Goal: Task Accomplishment & Management: Manage account settings

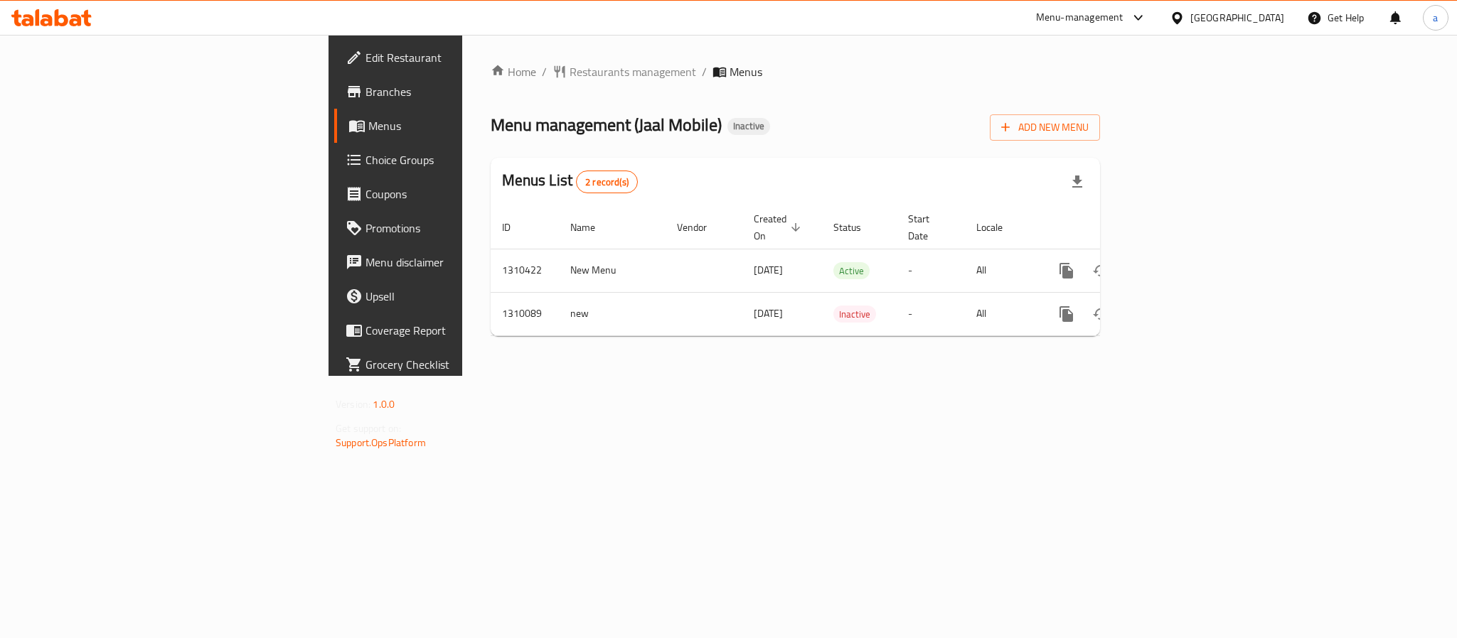
drag, startPoint x: 714, startPoint y: 414, endPoint x: 729, endPoint y: 412, distance: 15.1
click at [714, 376] on div "Home / Restaurants management / Menus Menu management ( Jaal Mobile ) Inactive …" at bounding box center [795, 205] width 666 height 341
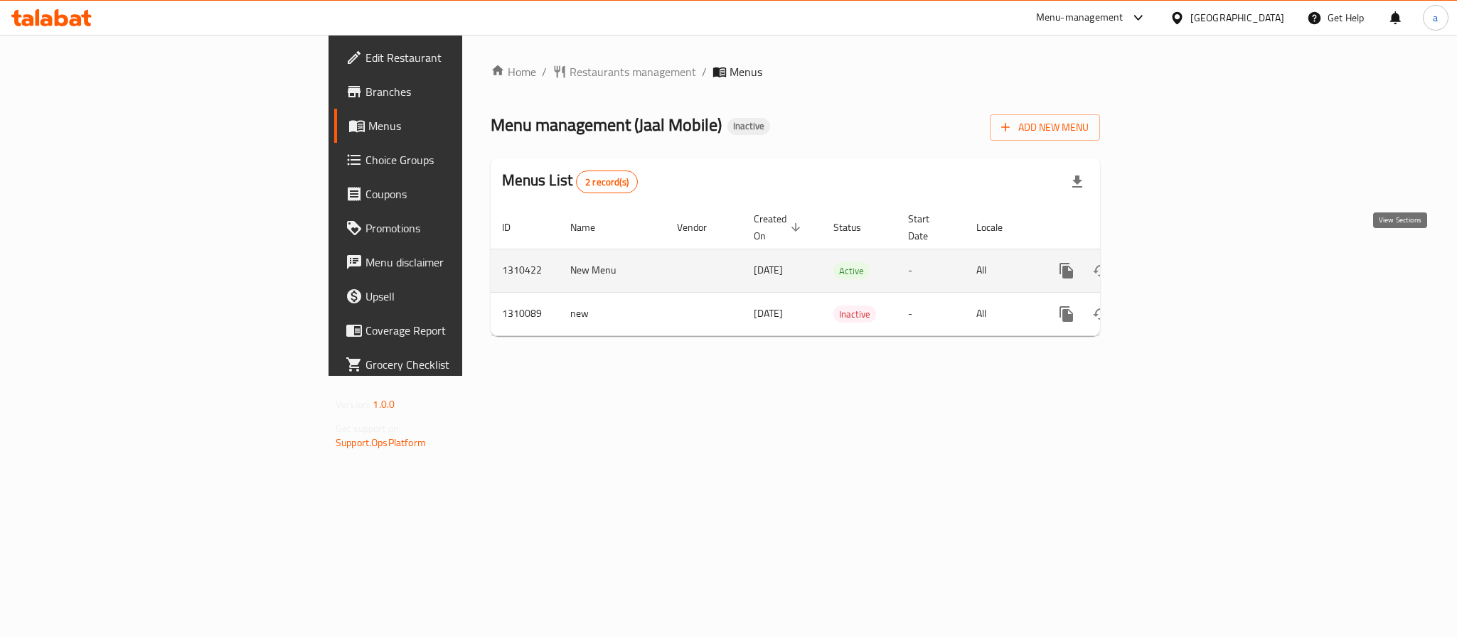
click at [1177, 262] on icon "enhanced table" at bounding box center [1168, 270] width 17 height 17
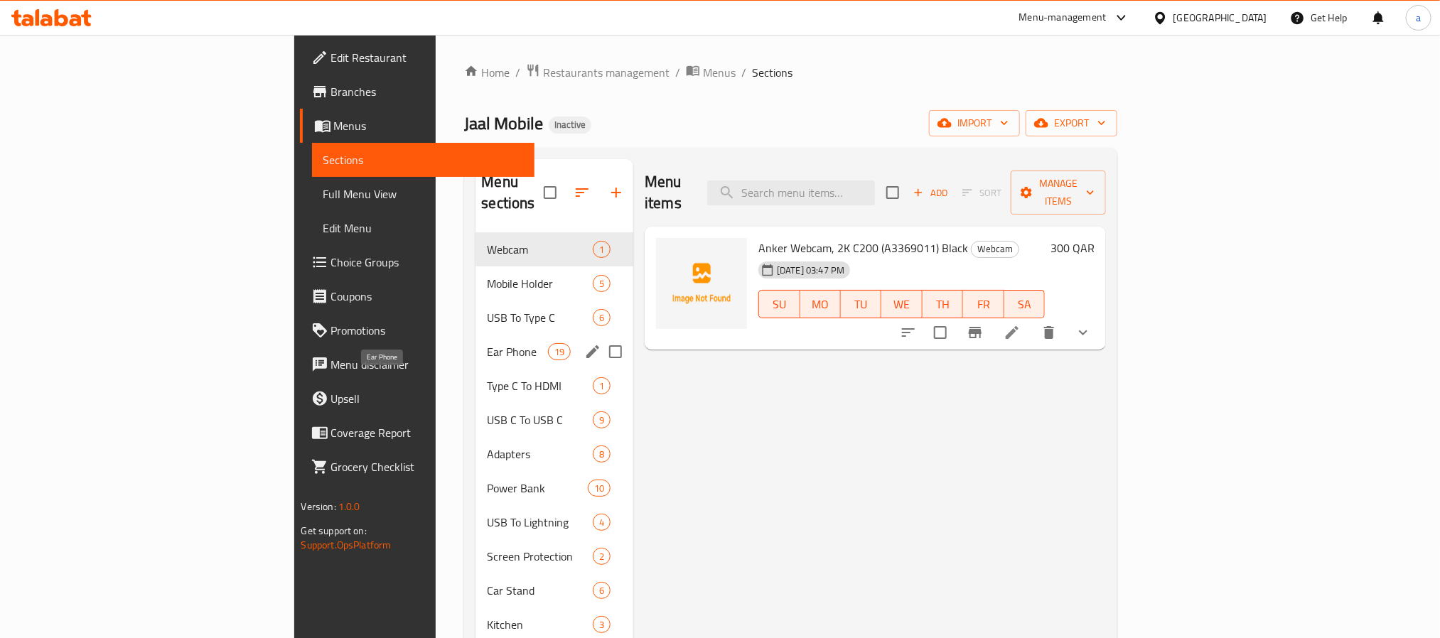
scroll to position [1868, 0]
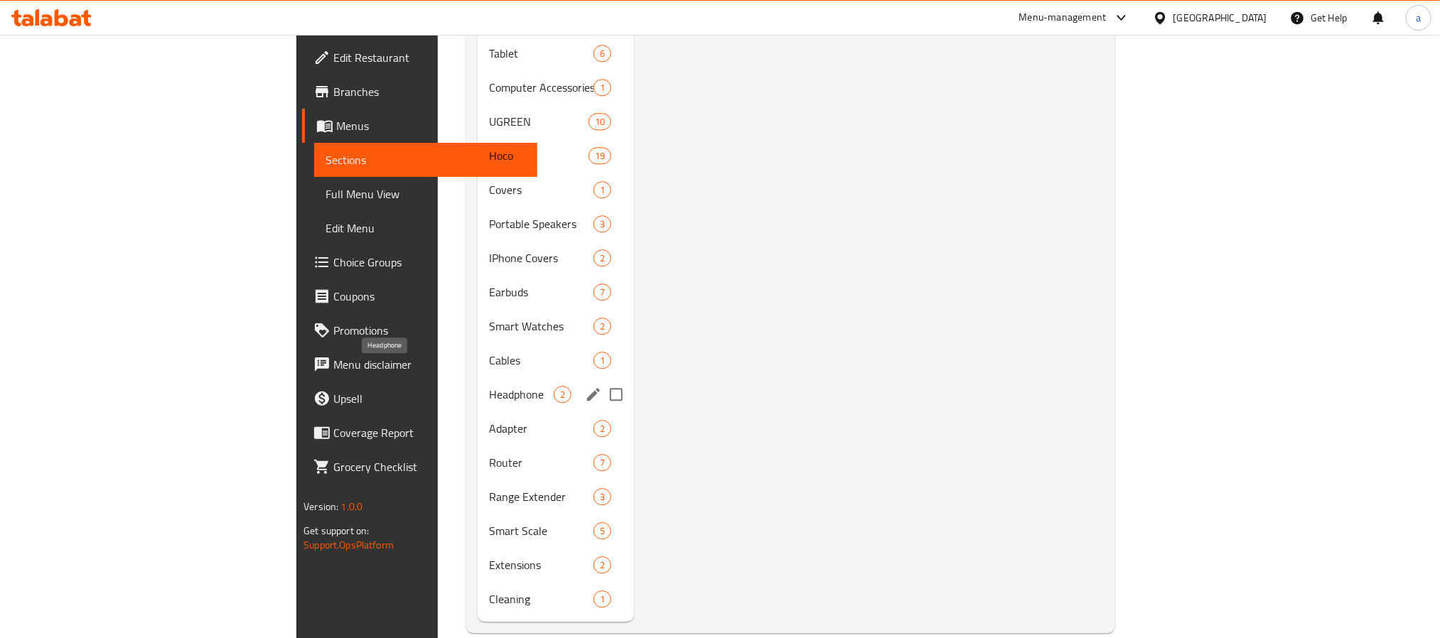
click at [489, 386] on span "Headphone" at bounding box center [521, 394] width 65 height 17
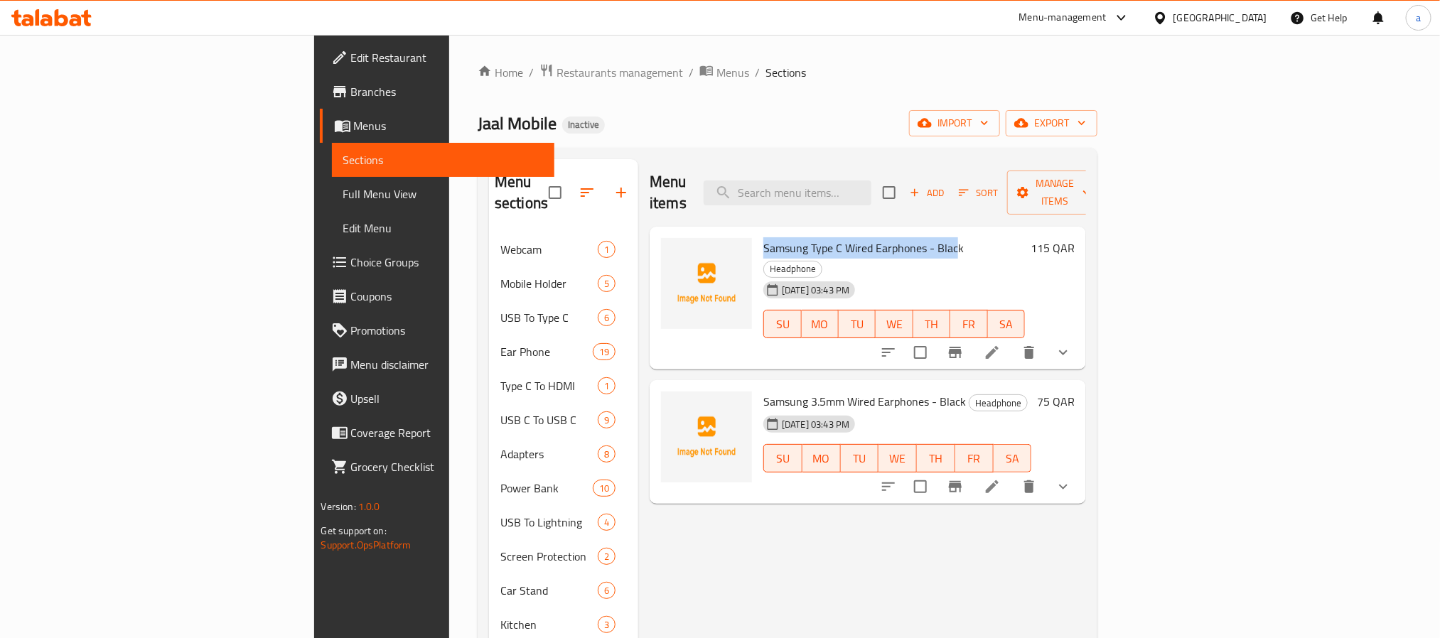
drag, startPoint x: 685, startPoint y: 226, endPoint x: 879, endPoint y: 224, distance: 194.8
click at [879, 237] on span "Samsung Type C Wired Earphones - Black" at bounding box center [863, 247] width 200 height 21
copy span "Samsung Type C Wired Earphones - Blac"
copy span "Samsung Type C Wired Earphones - Black"
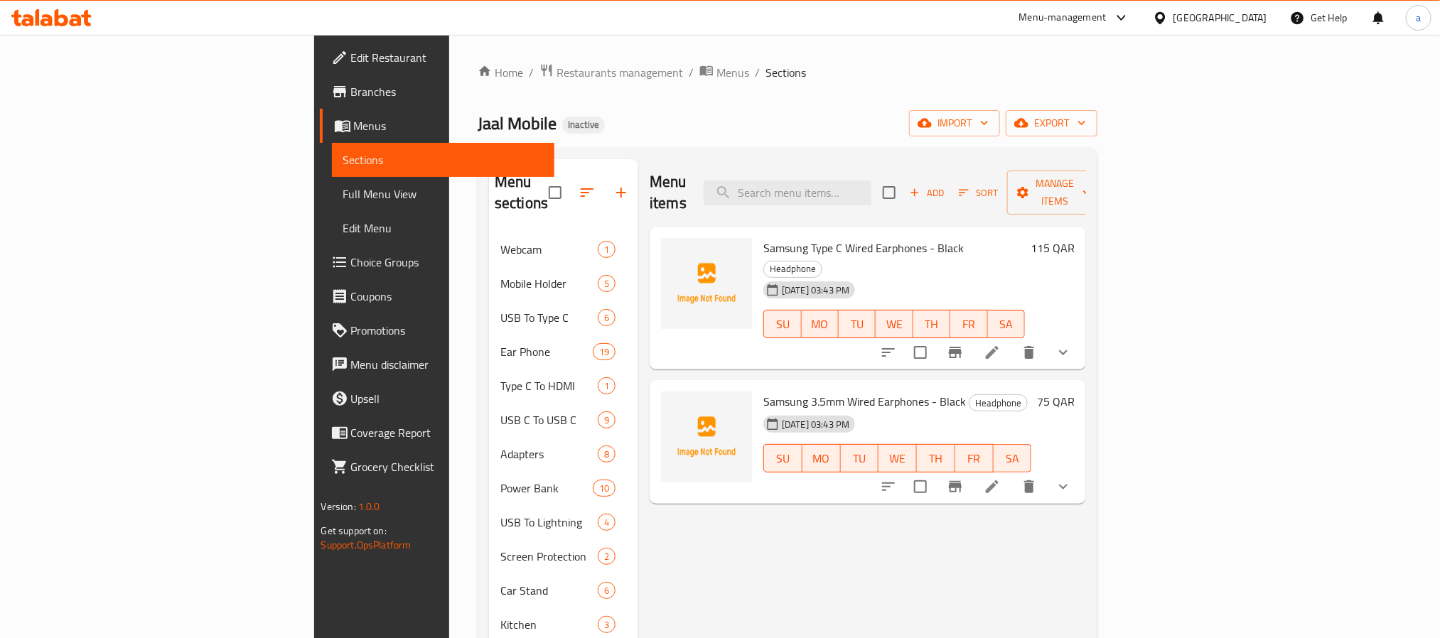
click at [343, 198] on span "Full Menu View" at bounding box center [443, 194] width 200 height 17
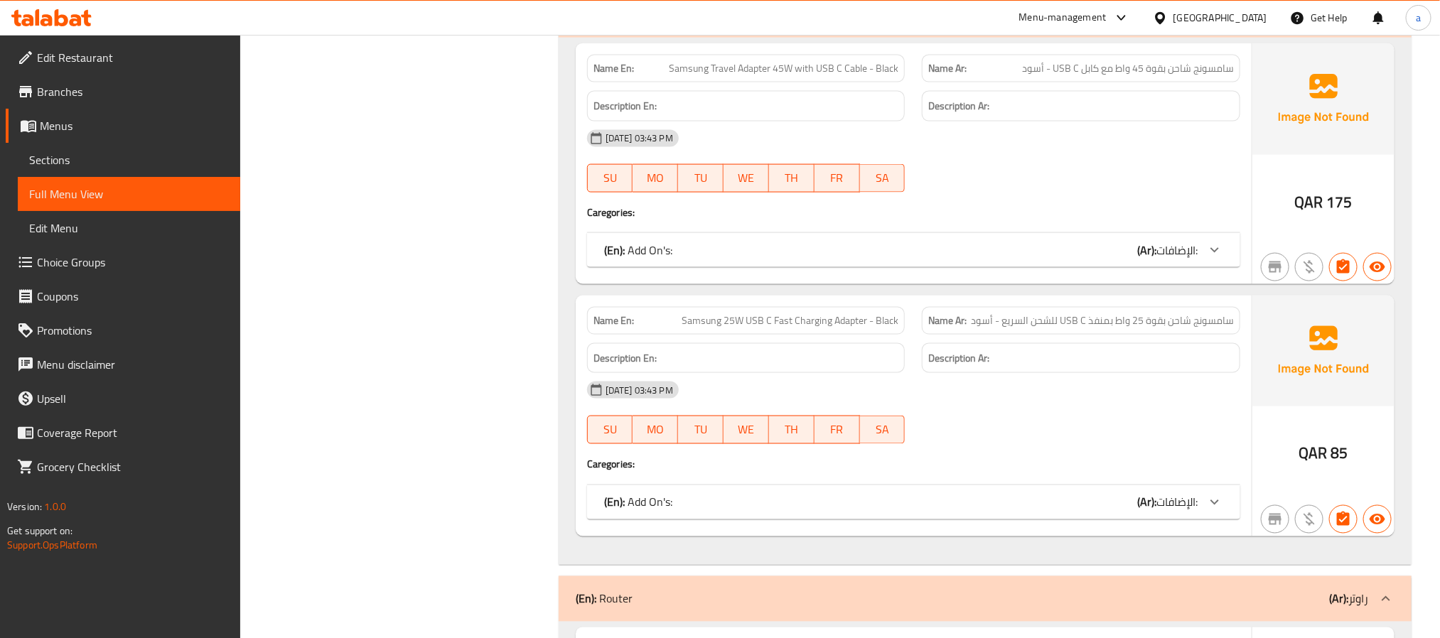
scroll to position [87480, 0]
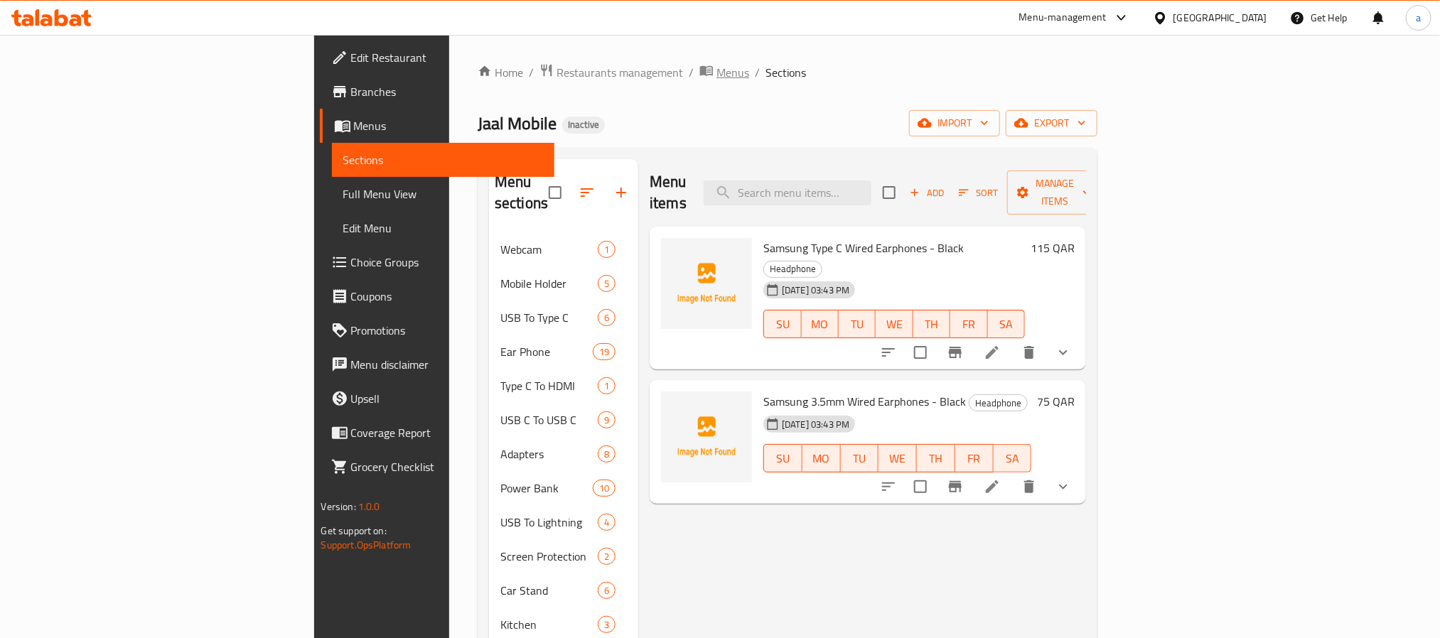
click at [717, 75] on span "Menus" at bounding box center [733, 72] width 33 height 17
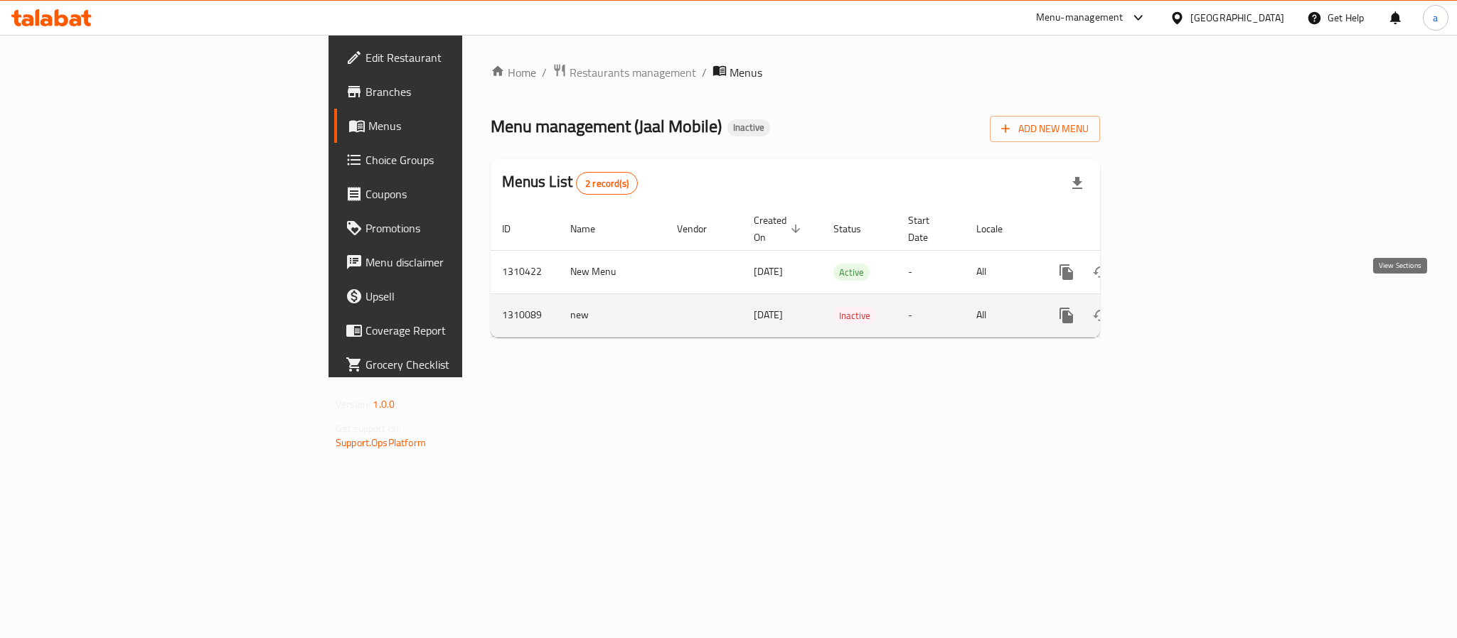
click at [1177, 307] on icon "enhanced table" at bounding box center [1168, 315] width 17 height 17
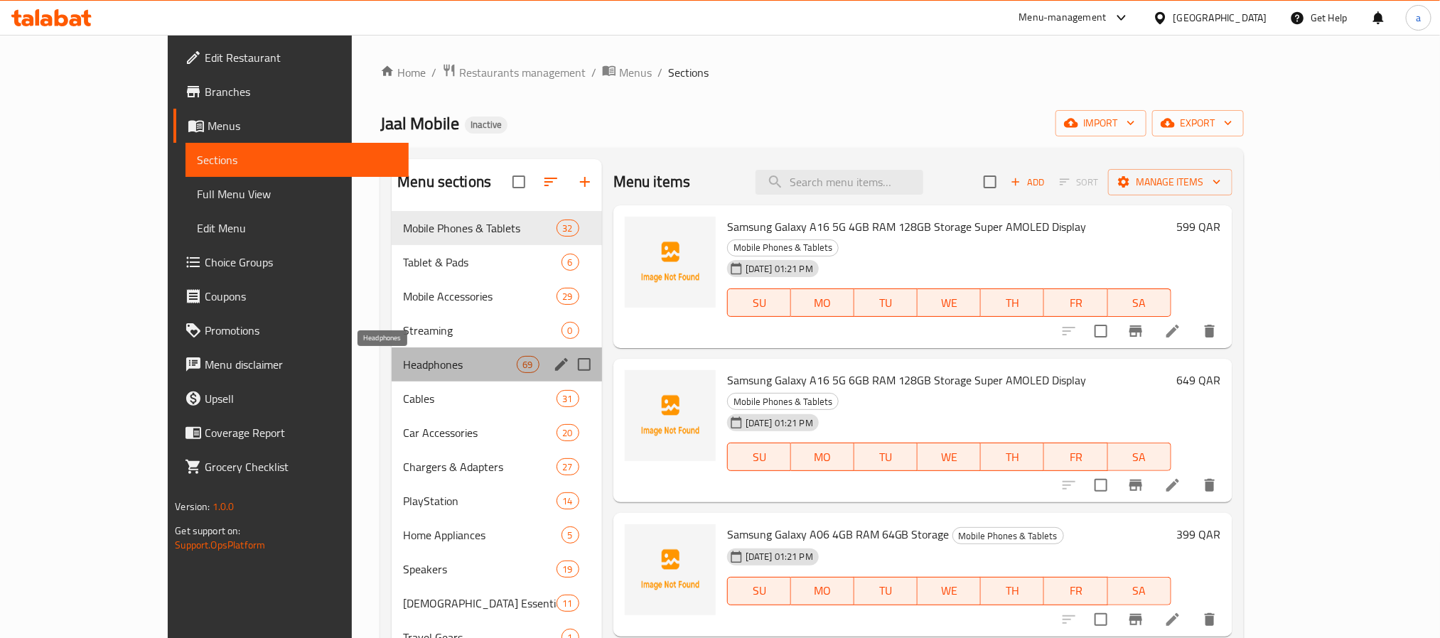
click at [403, 360] on span "Headphones" at bounding box center [459, 364] width 113 height 17
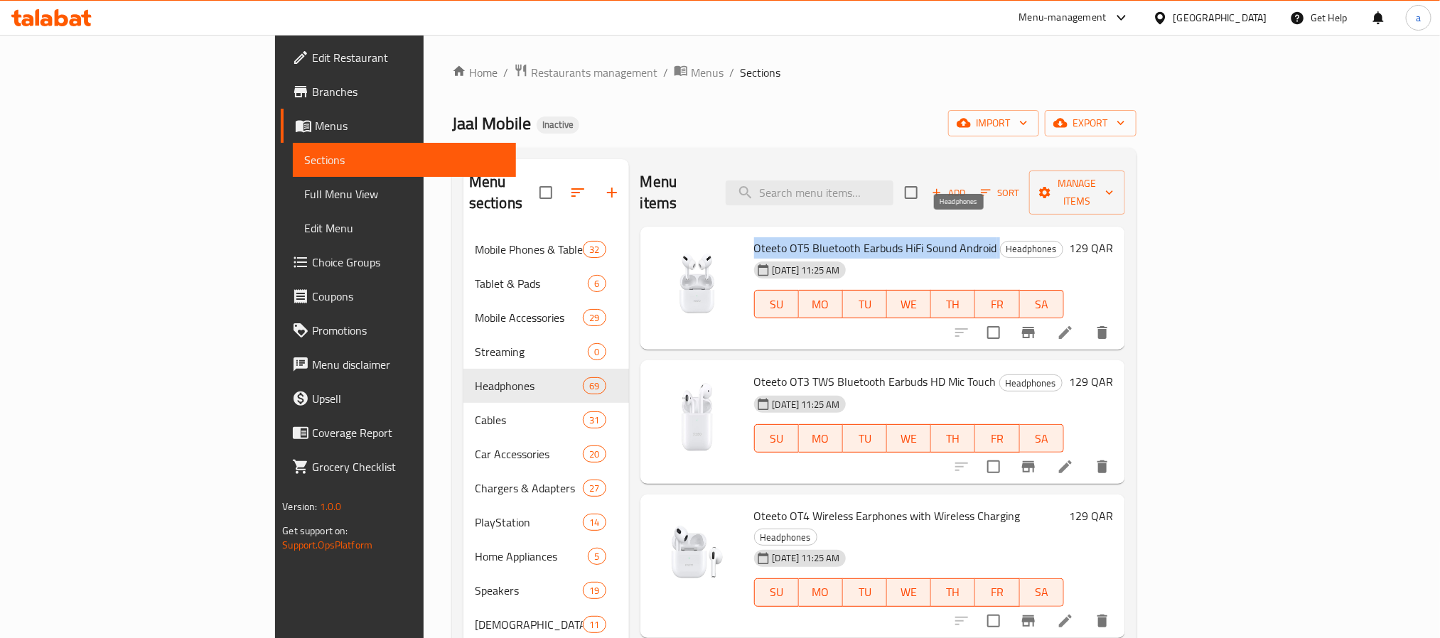
drag, startPoint x: 682, startPoint y: 225, endPoint x: 936, endPoint y: 222, distance: 253.8
click at [936, 232] on div "Oteeto OT5 Bluetooth Earbuds HiFi Sound Android Headphones 06-09-2025 11:25 AM …" at bounding box center [909, 288] width 321 height 112
copy h6 "Oteeto OT5 Bluetooth Earbuds HiFi Sound Android"
drag, startPoint x: 1079, startPoint y: 237, endPoint x: 1073, endPoint y: 244, distance: 8.6
click at [1070, 256] on div "06-09-2025 11:25 AM SU MO TU WE TH FR SA" at bounding box center [909, 294] width 321 height 77
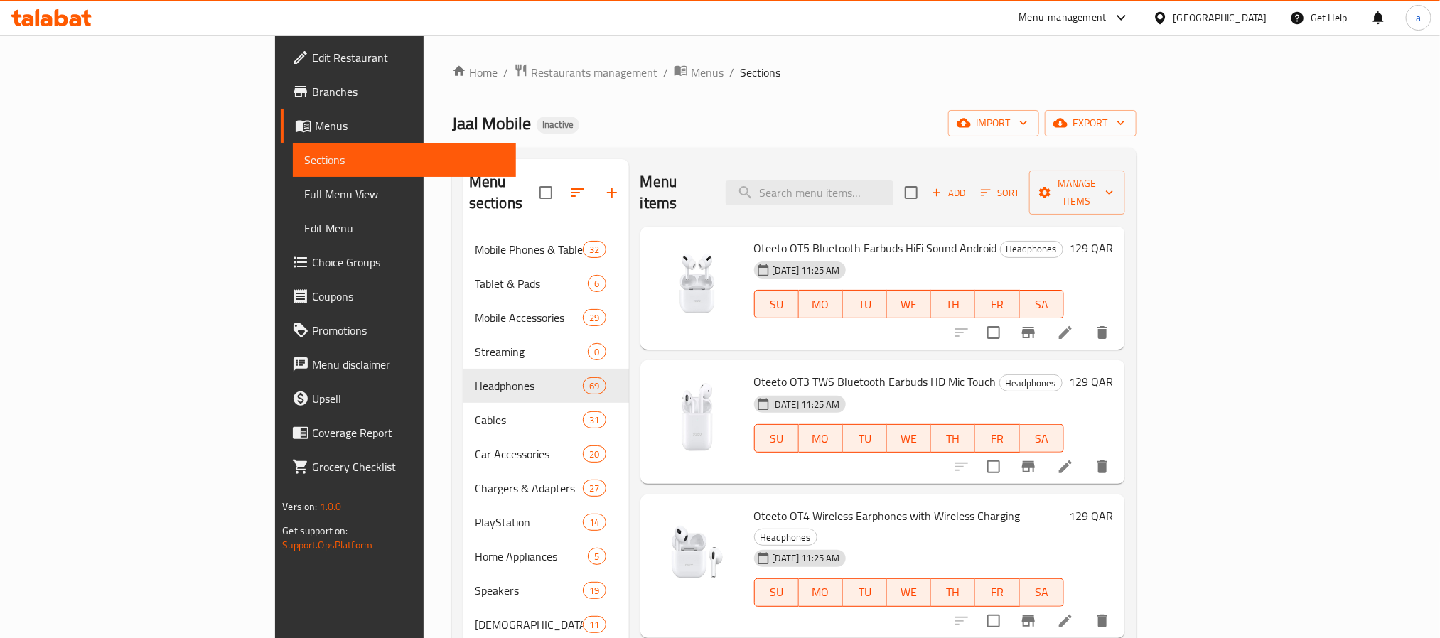
click at [1074, 324] on icon at bounding box center [1065, 332] width 17 height 17
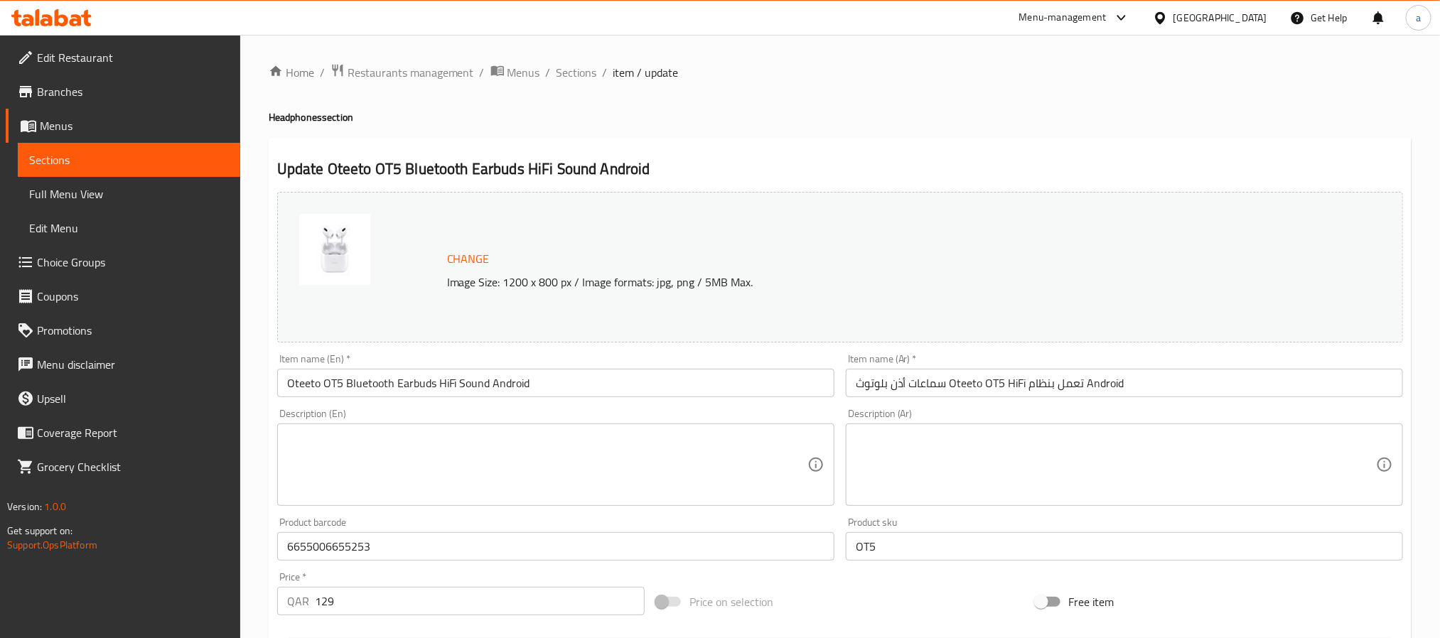
click at [156, 161] on span "Sections" at bounding box center [129, 159] width 200 height 17
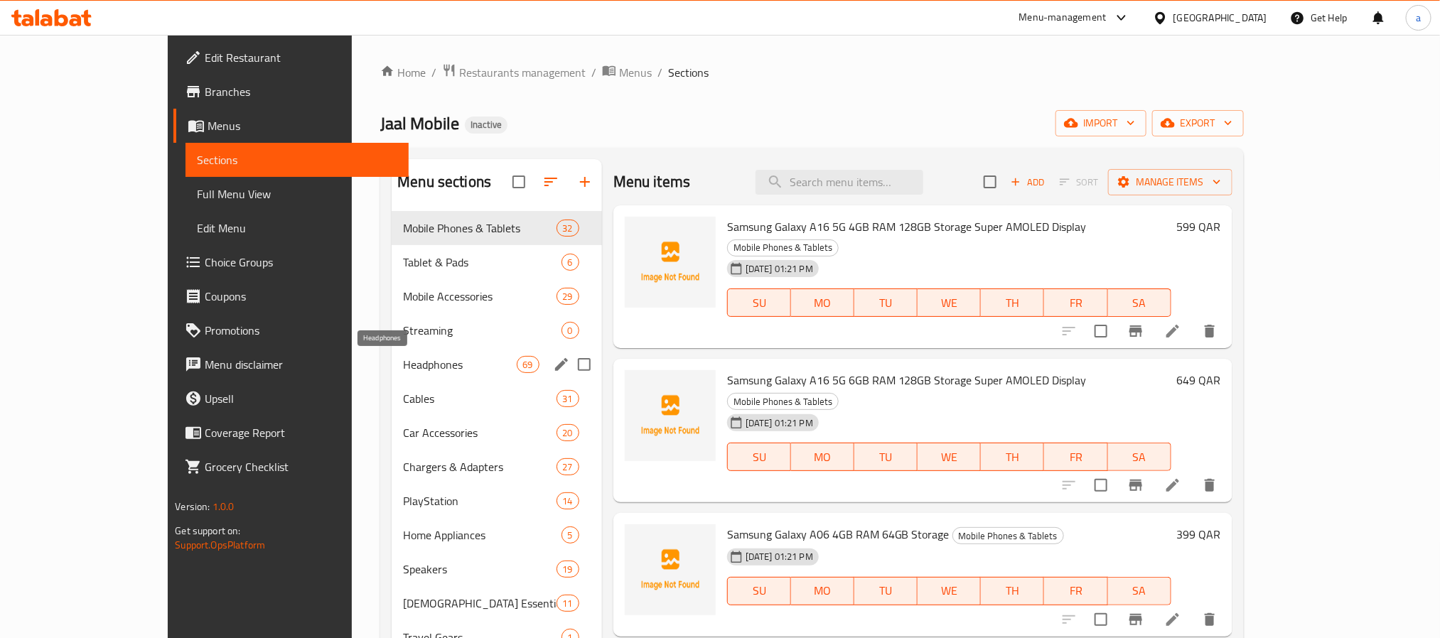
click at [403, 369] on span "Headphones" at bounding box center [459, 364] width 113 height 17
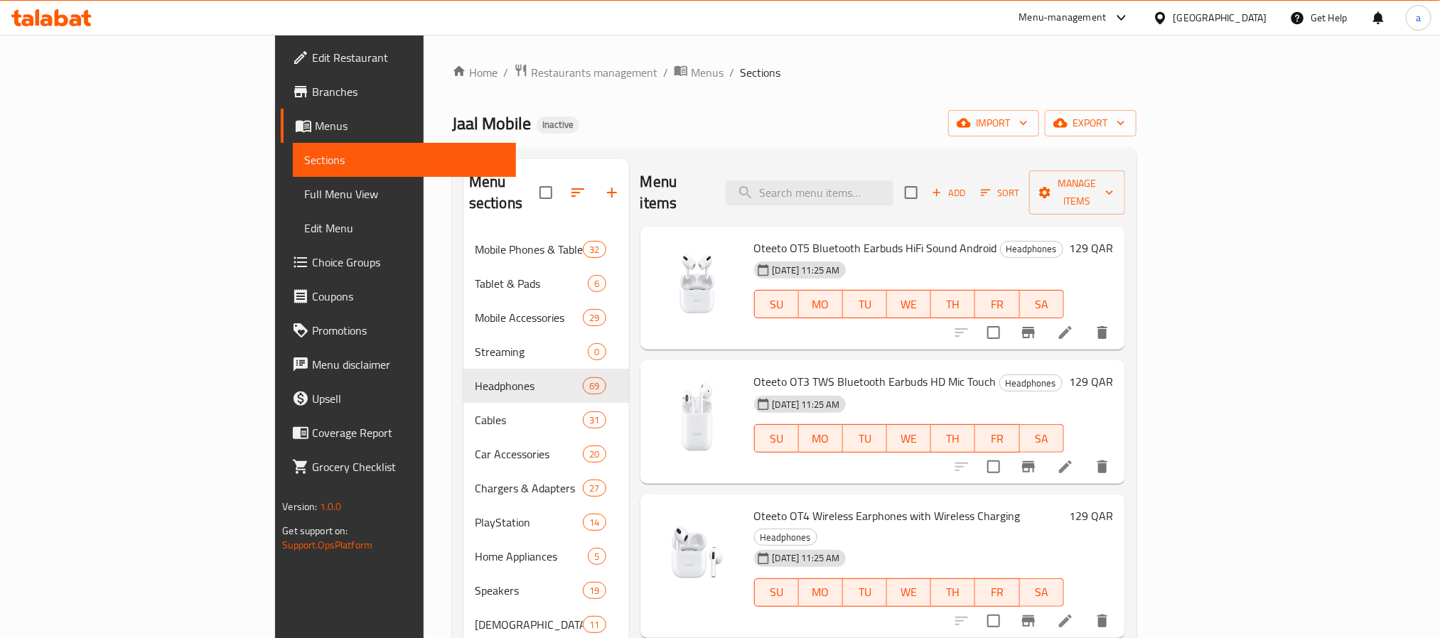
click at [1060, 238] on h6 "Oteeto OT5 Bluetooth Earbuds HiFi Sound Android Headphones" at bounding box center [909, 248] width 310 height 20
click at [1039, 256] on div "06-09-2025 11:25 AM SU MO TU WE TH FR SA" at bounding box center [909, 294] width 321 height 77
click at [1070, 256] on div "06-09-2025 11:25 AM SU MO TU WE TH FR SA" at bounding box center [909, 294] width 321 height 77
click at [1120, 316] on div at bounding box center [1032, 333] width 175 height 34
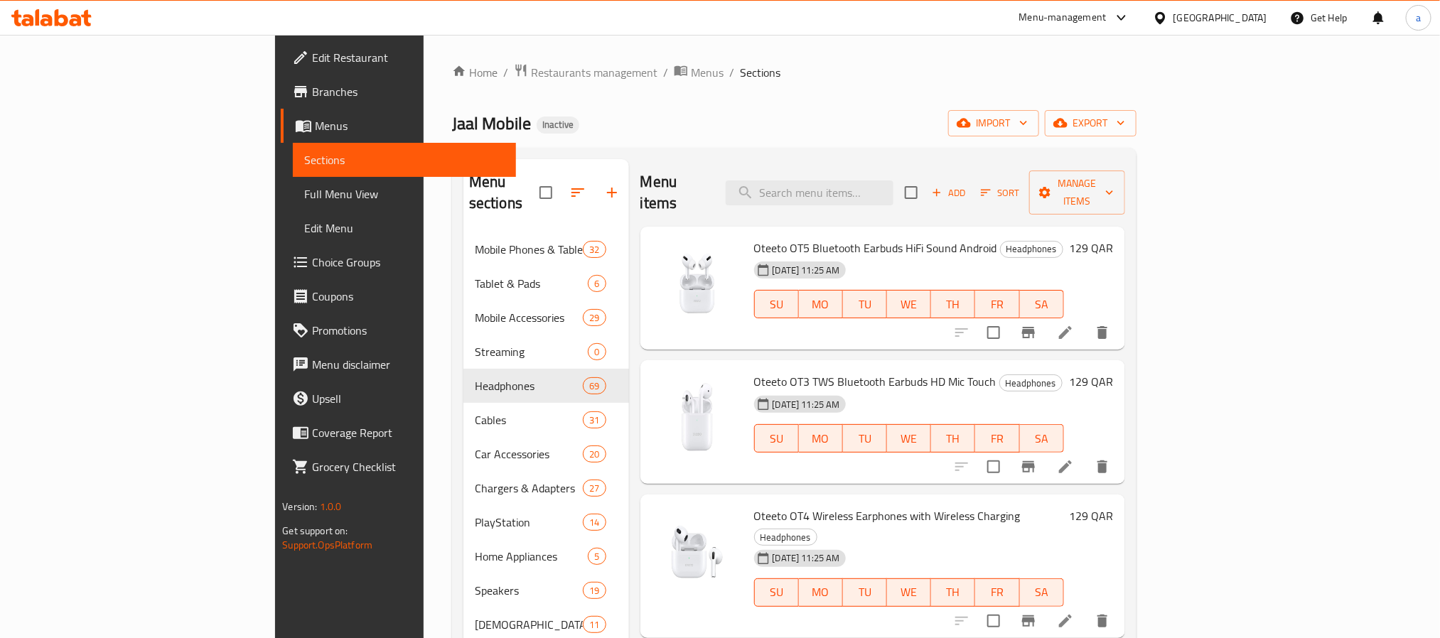
click at [304, 191] on span "Full Menu View" at bounding box center [404, 194] width 200 height 17
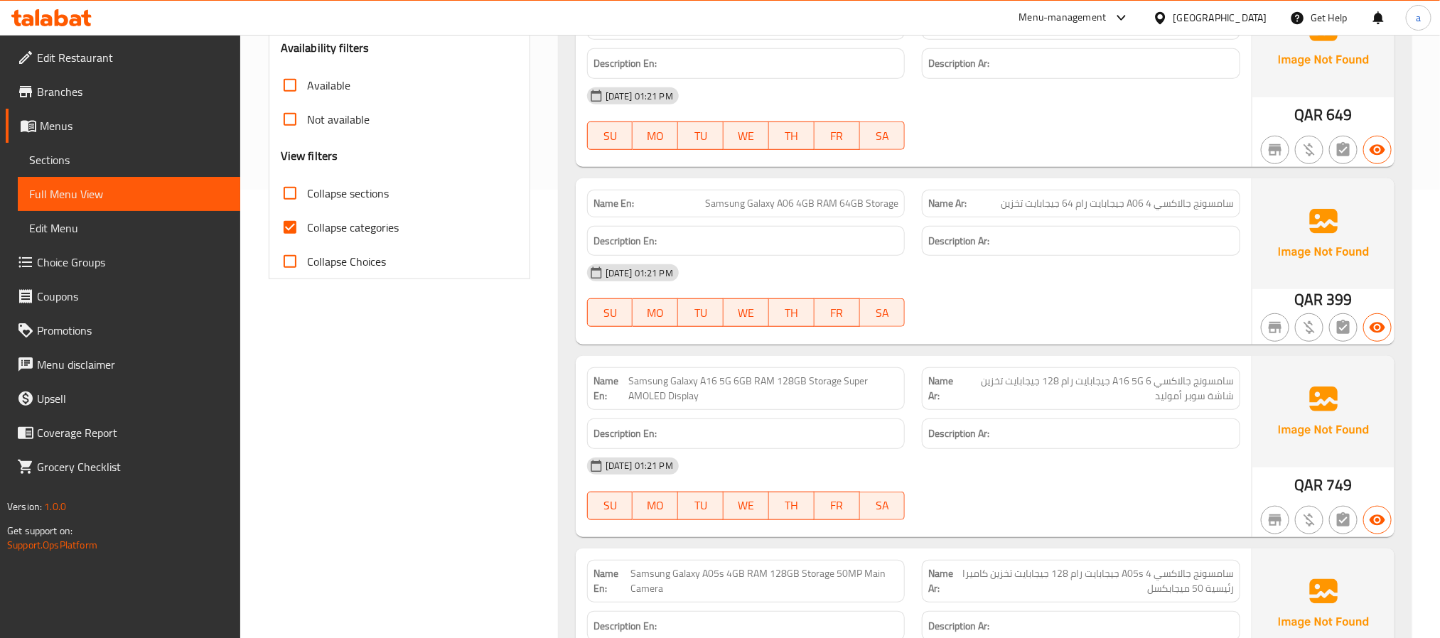
scroll to position [427, 0]
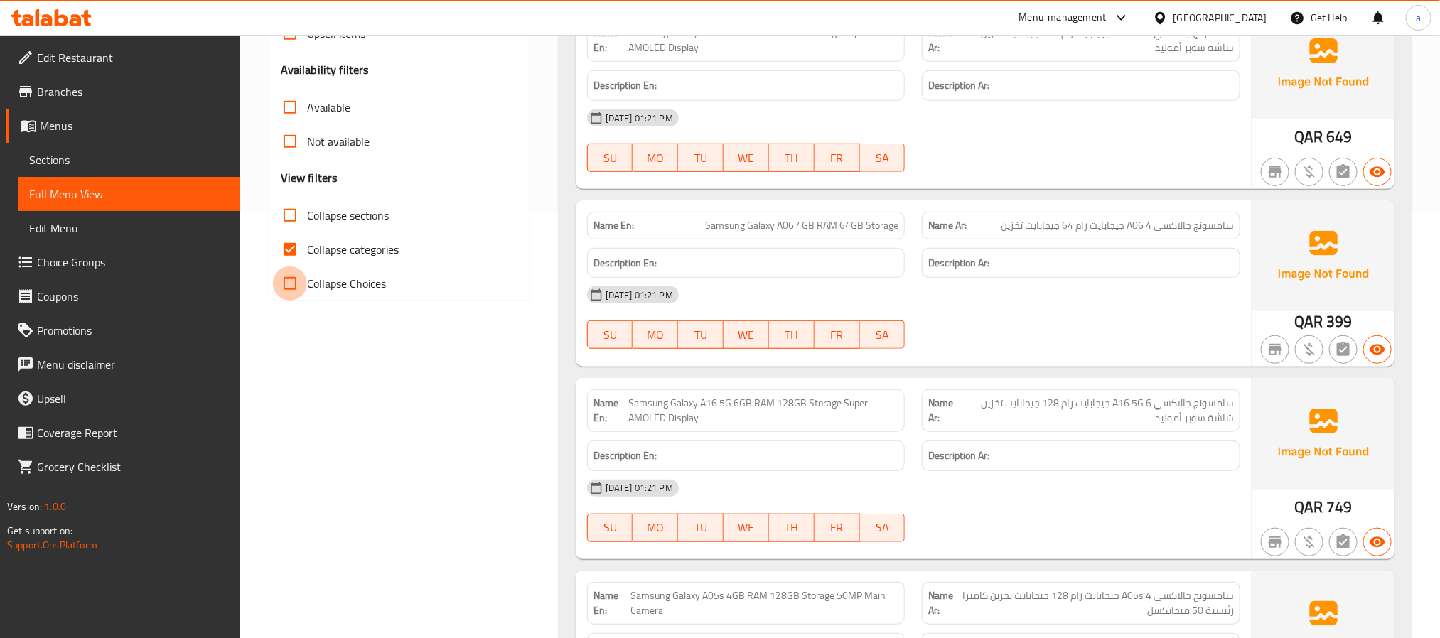
click at [288, 290] on input "Collapse Choices" at bounding box center [290, 284] width 34 height 34
checkbox input "true"
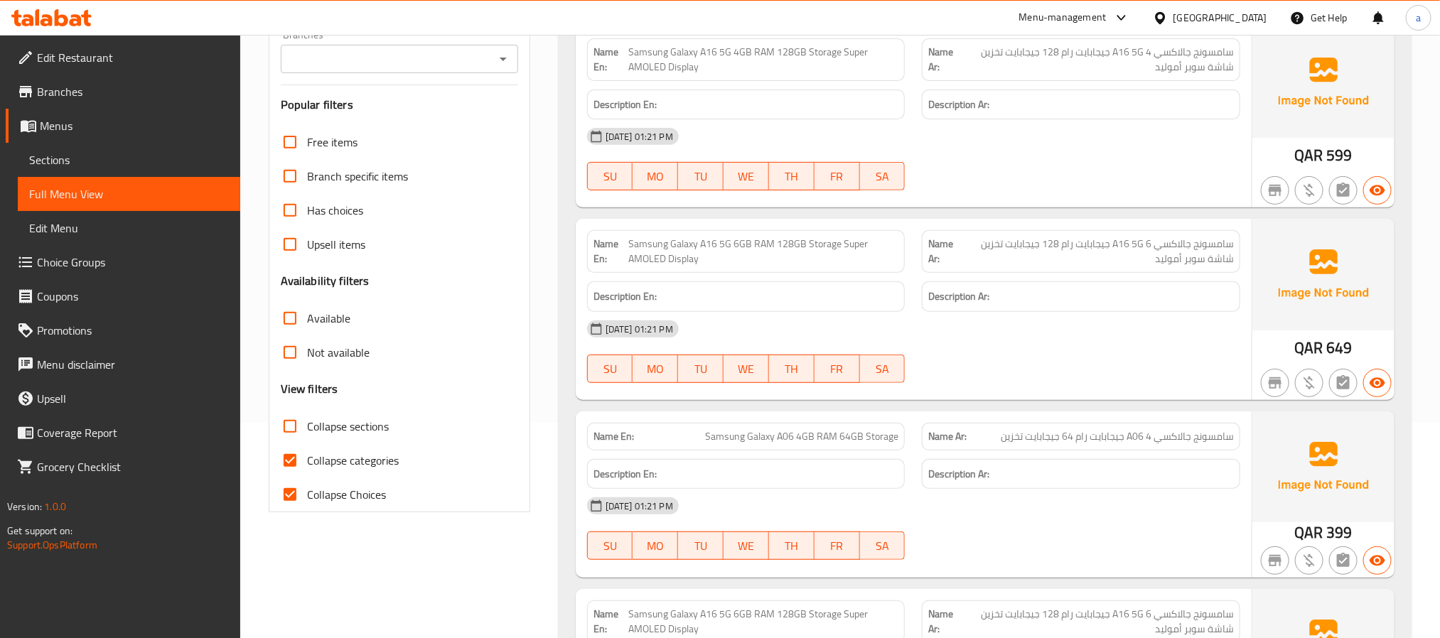
scroll to position [213, 0]
click at [294, 459] on input "Collapse categories" at bounding box center [290, 463] width 34 height 34
checkbox input "false"
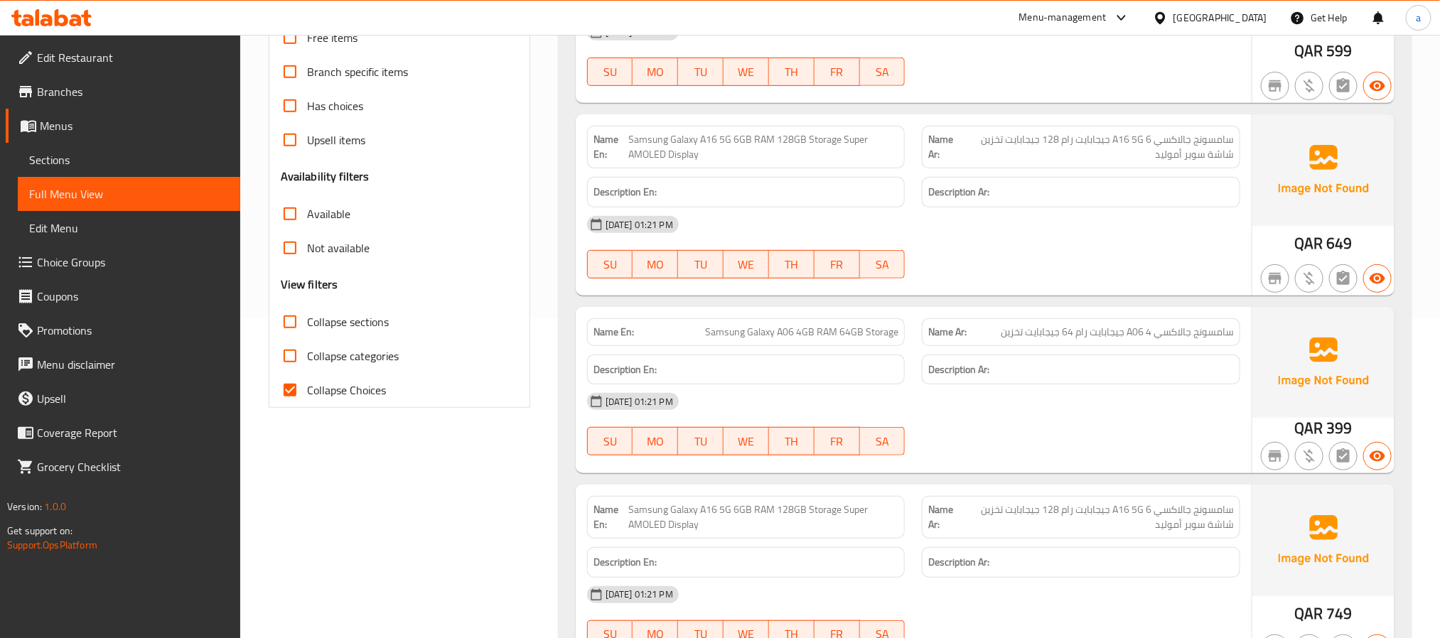
scroll to position [427, 0]
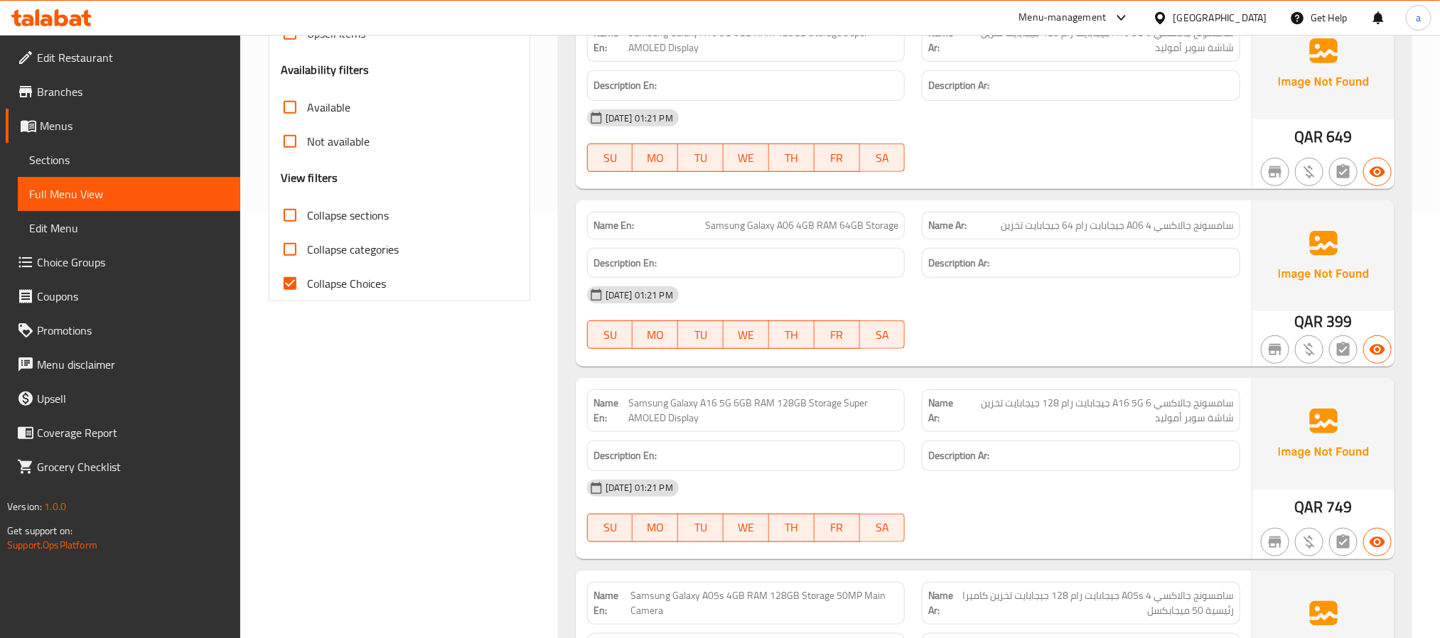
click at [1039, 301] on div "[DATE] 01:21 PM" at bounding box center [914, 295] width 670 height 34
click at [962, 307] on div "[DATE] 01:21 PM" at bounding box center [914, 295] width 670 height 34
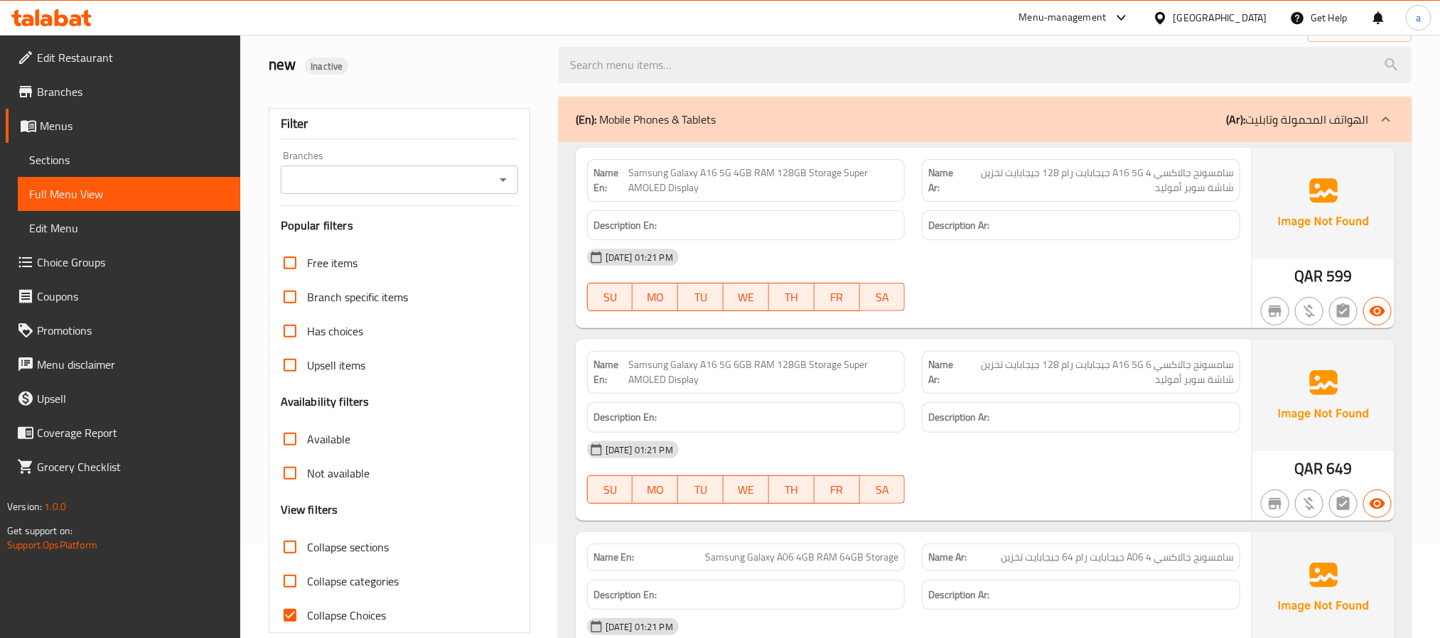
scroll to position [0, 0]
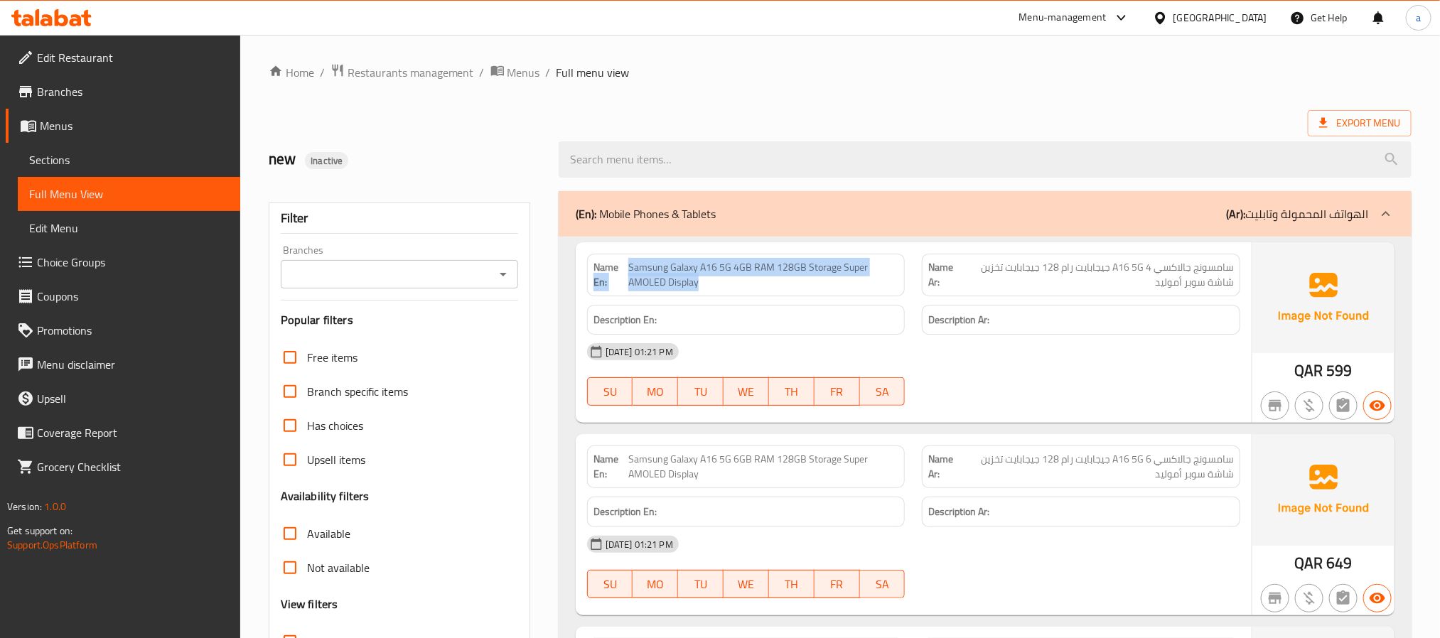
drag, startPoint x: 721, startPoint y: 286, endPoint x: 627, endPoint y: 272, distance: 95.0
click at [627, 272] on p "Name En: Samsung Galaxy A16 5G 4GB RAM 128GB Storage Super AMOLED Display" at bounding box center [747, 275] width 306 height 30
copy p "En: Samsung Galaxy A16 5G 4GB RAM 128GB Storage Super AMOLED Display"
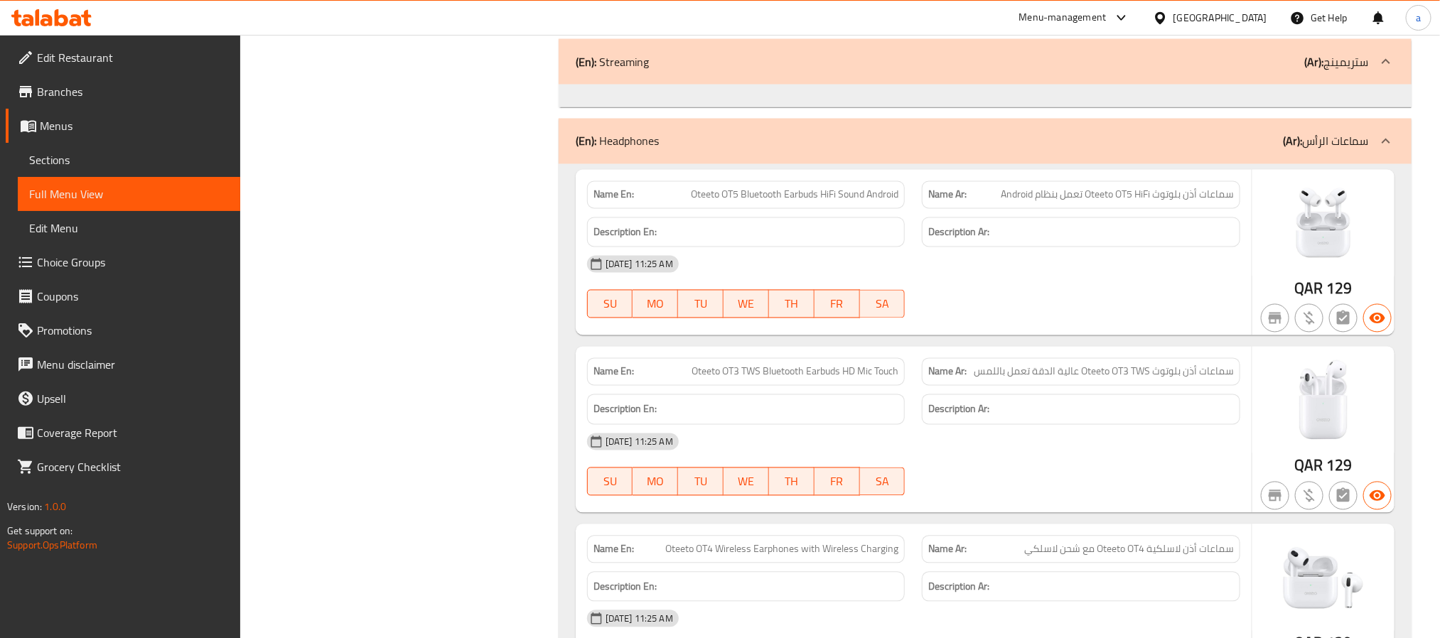
scroll to position [12949, 0]
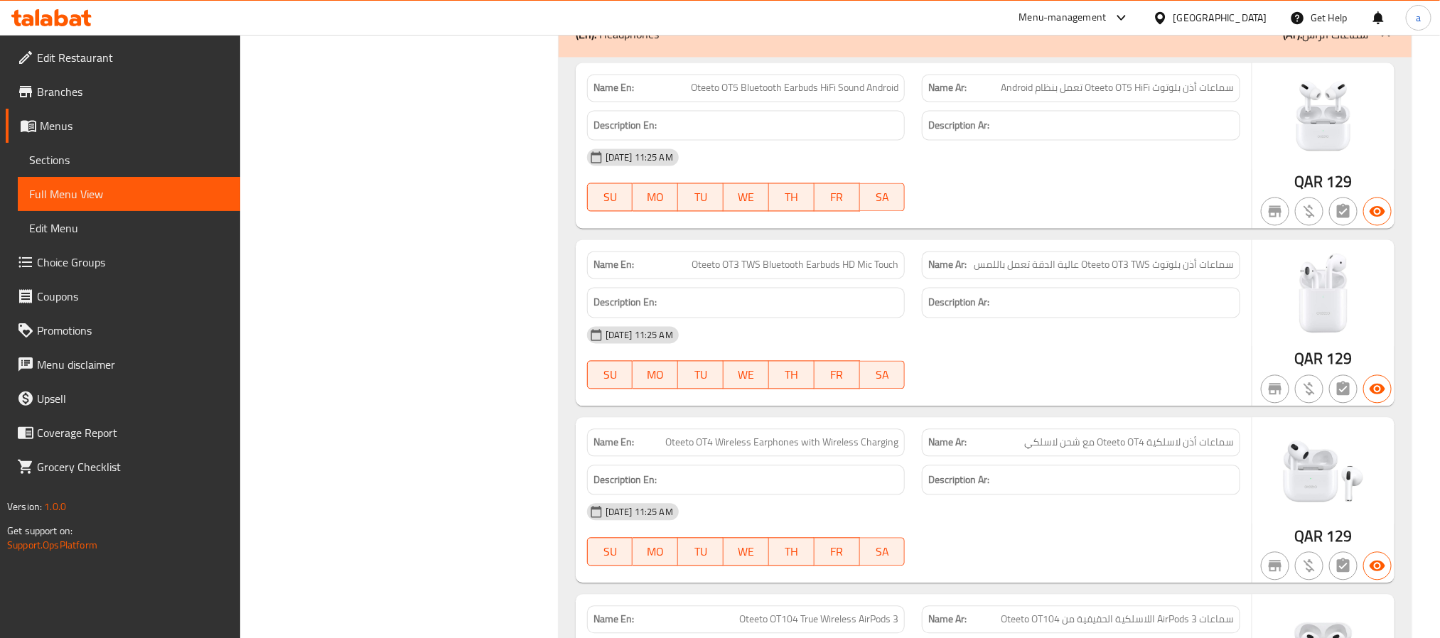
click at [755, 96] on span "Oteeto OT5 Bluetooth Earbuds HiFi Sound Android" at bounding box center [795, 88] width 208 height 15
copy span "Oteeto OT5 Bluetooth Earbuds HiFi Sound Android"
click at [745, 96] on span "Oteeto OT5 Bluetooth Earbuds HiFi Sound Android" at bounding box center [795, 88] width 208 height 15
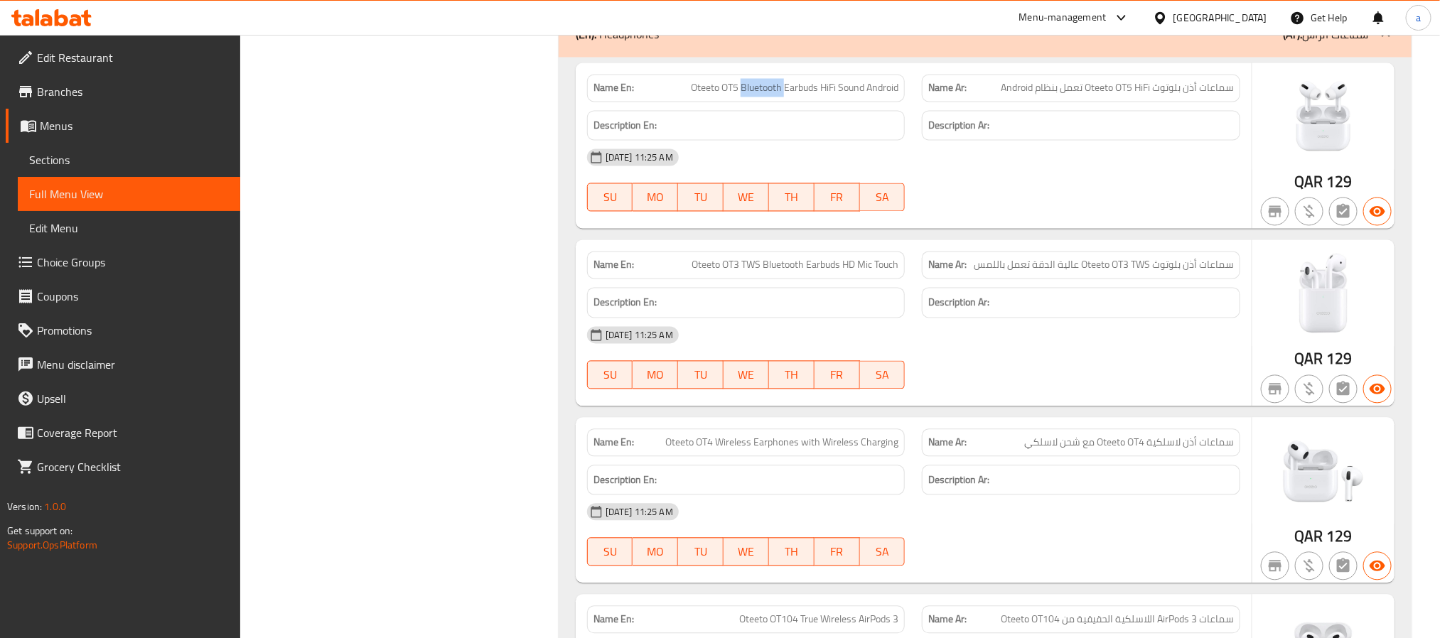
click at [745, 96] on span "Oteeto OT5 Bluetooth Earbuds HiFi Sound Android" at bounding box center [795, 88] width 208 height 15
click at [1004, 175] on div "[DATE] 11:25 AM" at bounding box center [914, 158] width 670 height 34
click at [867, 175] on div "[DATE] 11:25 AM" at bounding box center [914, 158] width 670 height 34
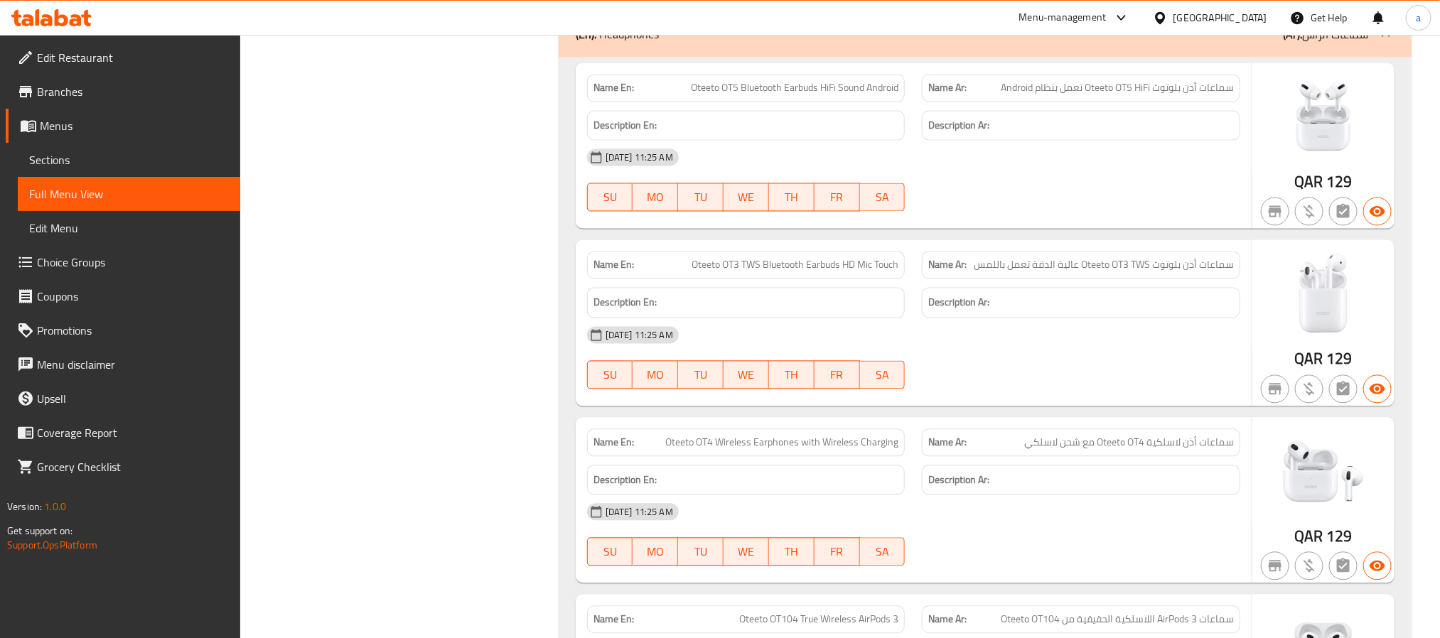
click at [1107, 175] on div "[DATE] 11:25 AM" at bounding box center [914, 158] width 670 height 34
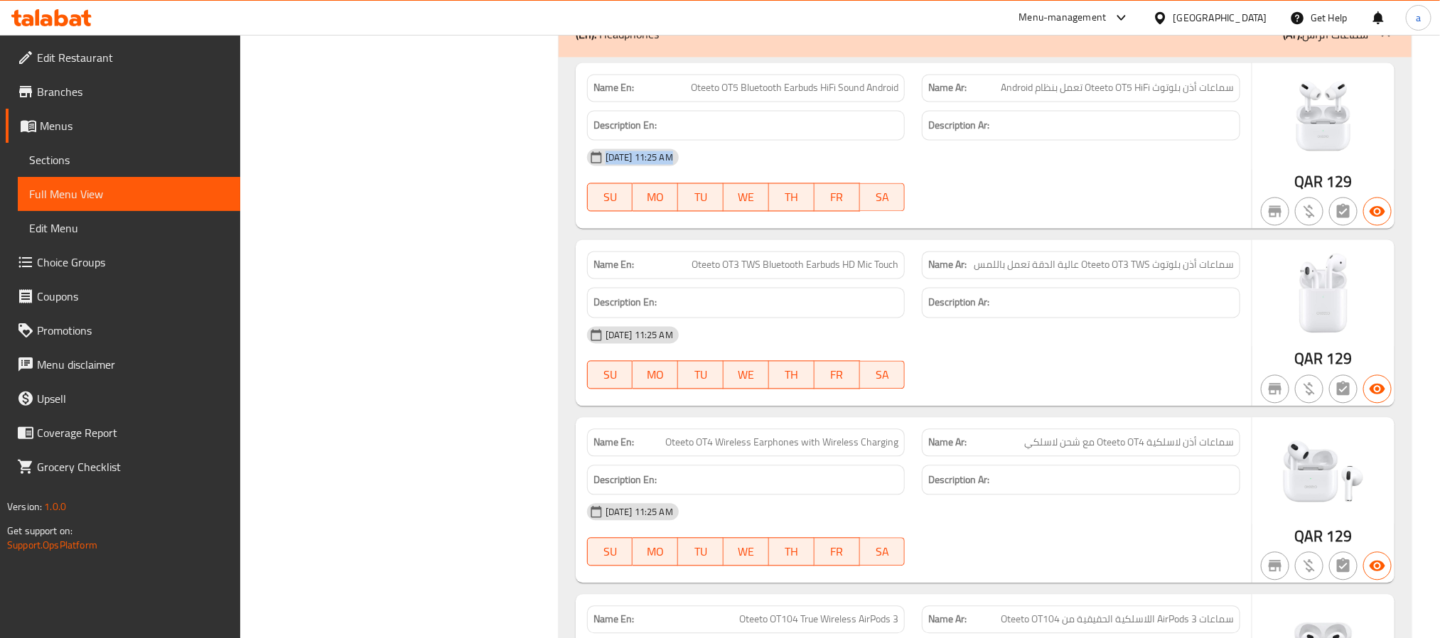
click at [1007, 220] on div "06-09-2025 11:25 AM SU MO TU WE TH FR SA" at bounding box center [914, 181] width 670 height 80
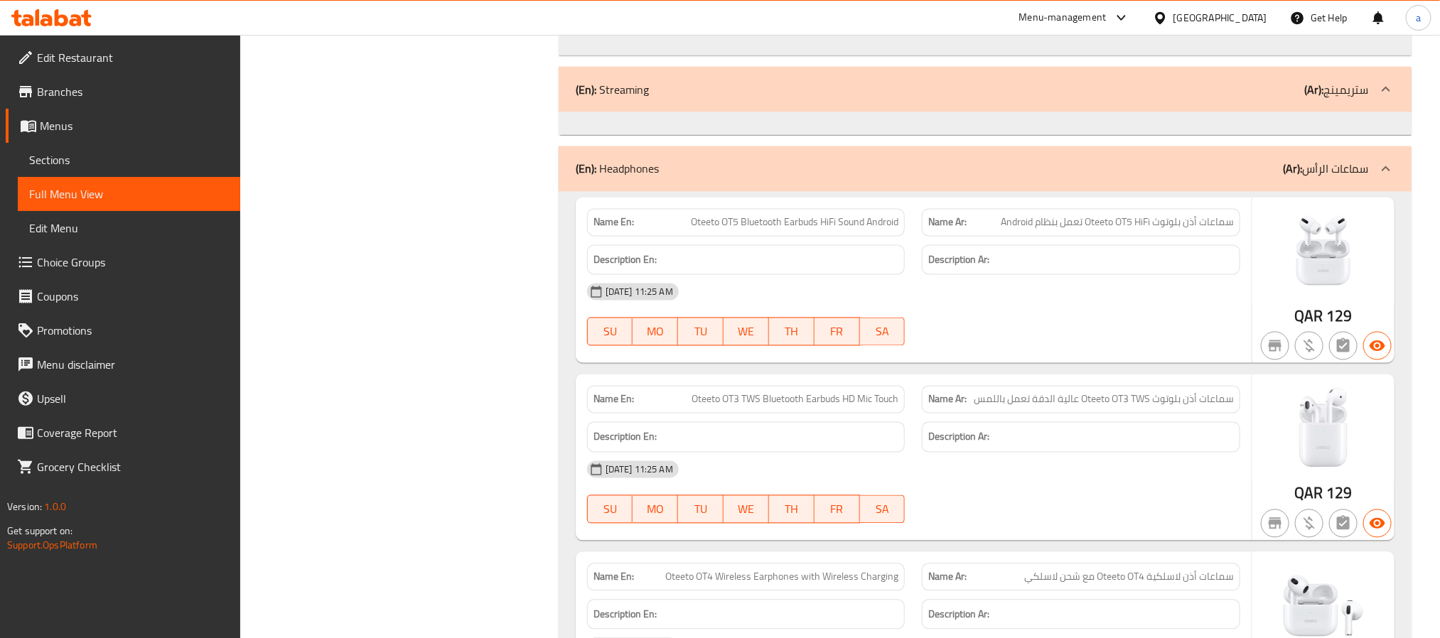
scroll to position [12843, 0]
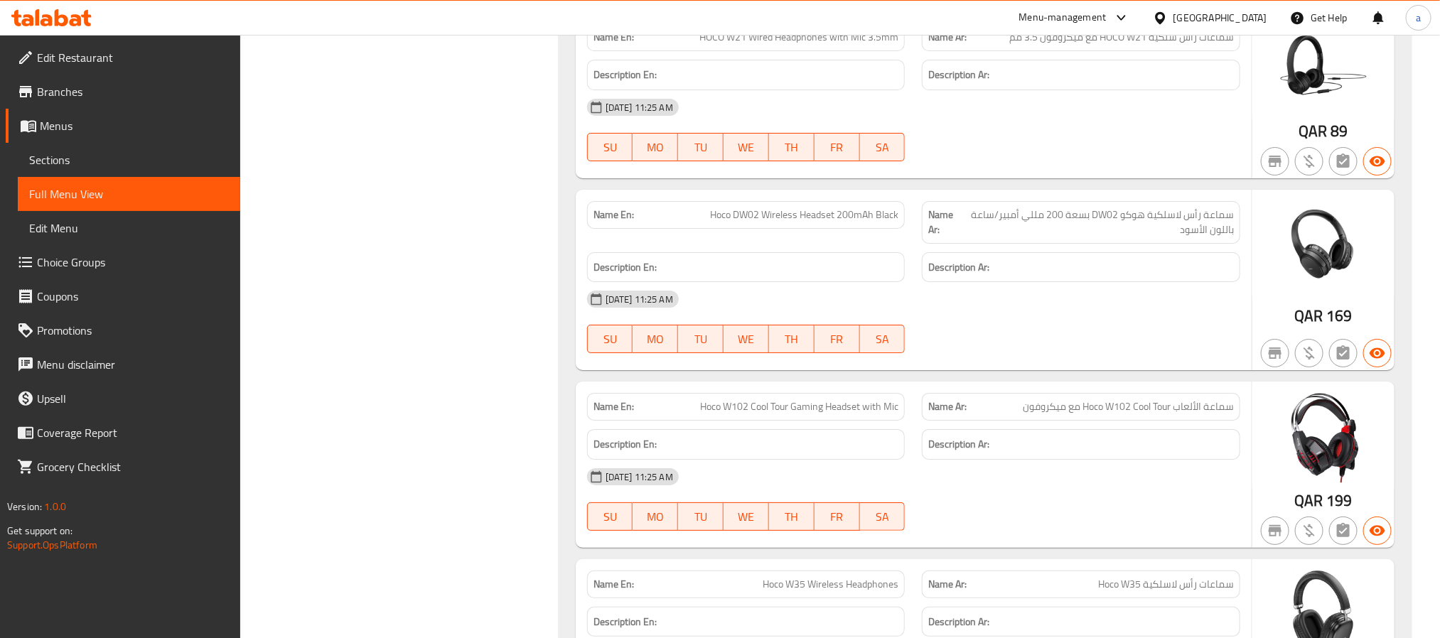
click at [1058, 316] on div "[DATE] 11:25 AM" at bounding box center [914, 299] width 670 height 34
click at [866, 316] on div "[DATE] 11:25 AM" at bounding box center [914, 299] width 670 height 34
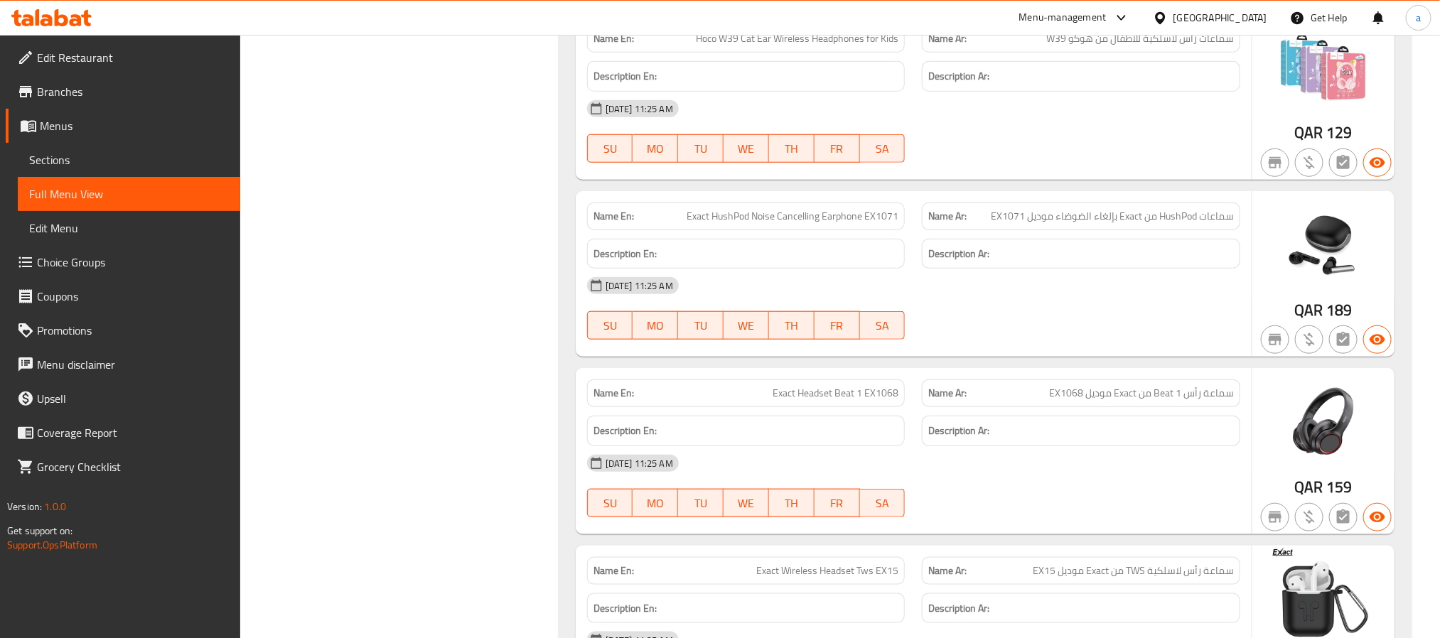
scroll to position [17992, 0]
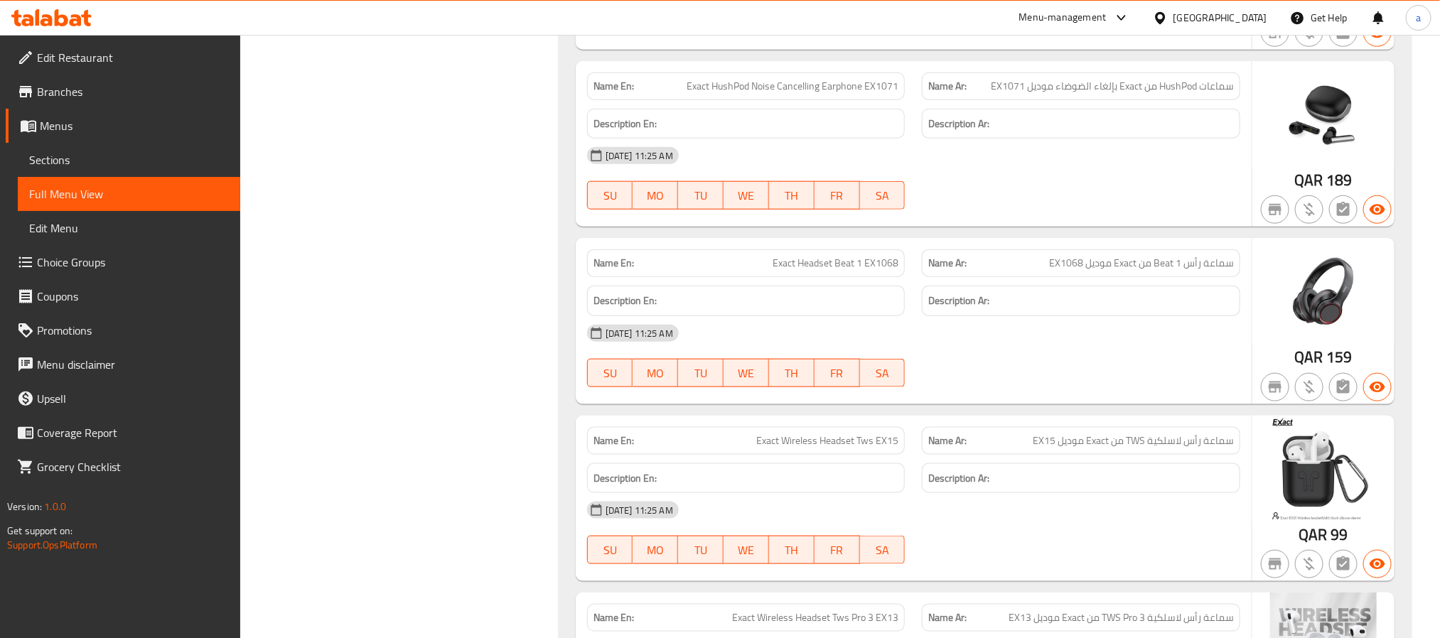
click at [66, 225] on span "Edit Menu" at bounding box center [129, 228] width 200 height 17
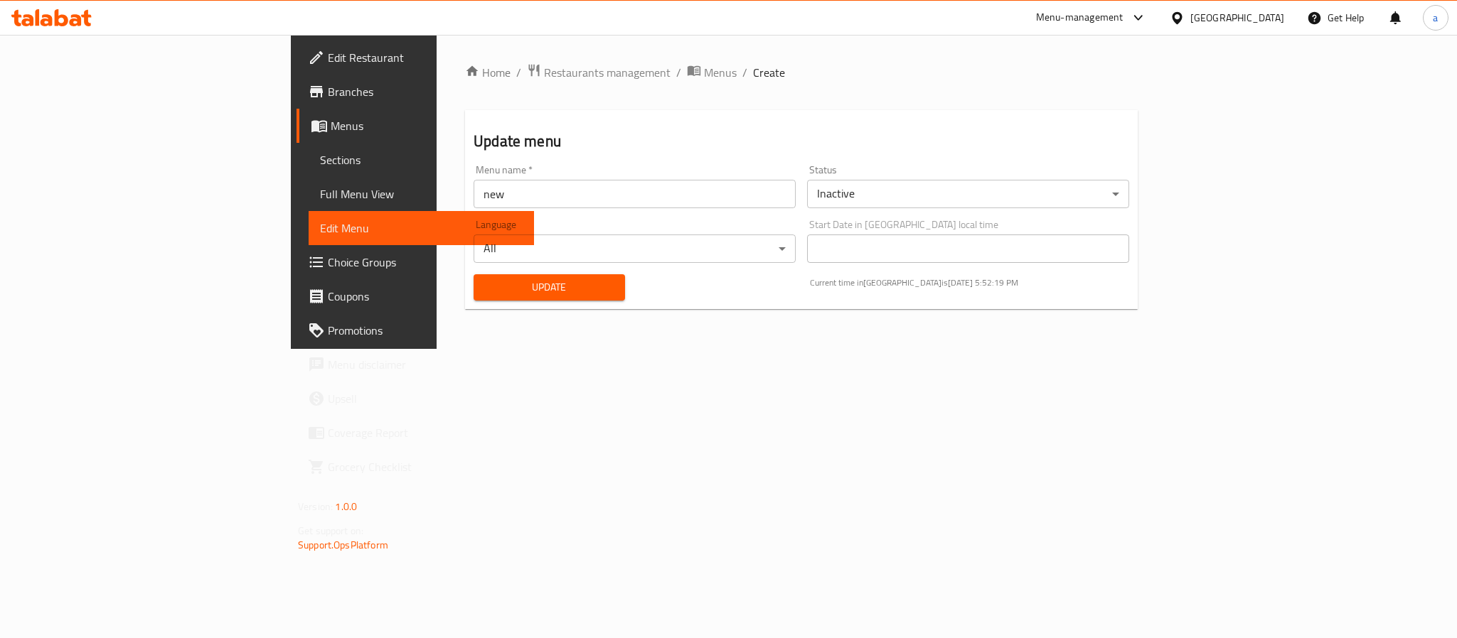
click at [320, 188] on span "Full Menu View" at bounding box center [421, 194] width 203 height 17
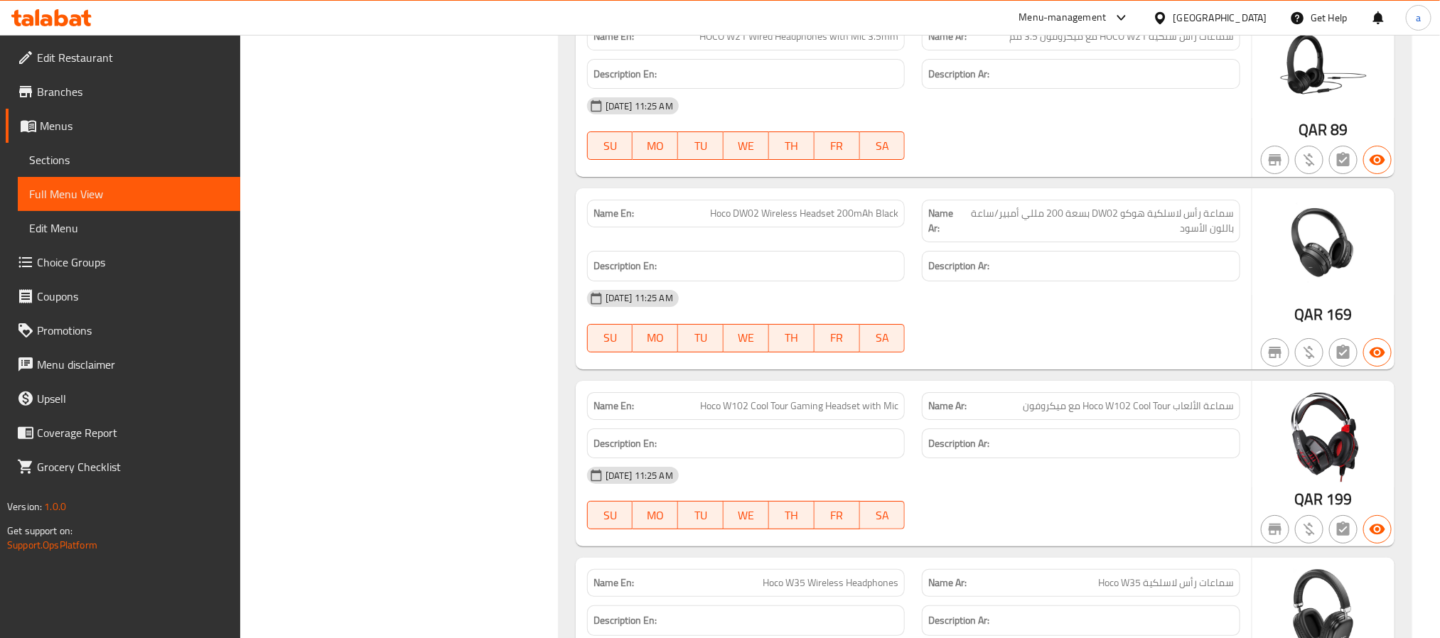
scroll to position [17246, 0]
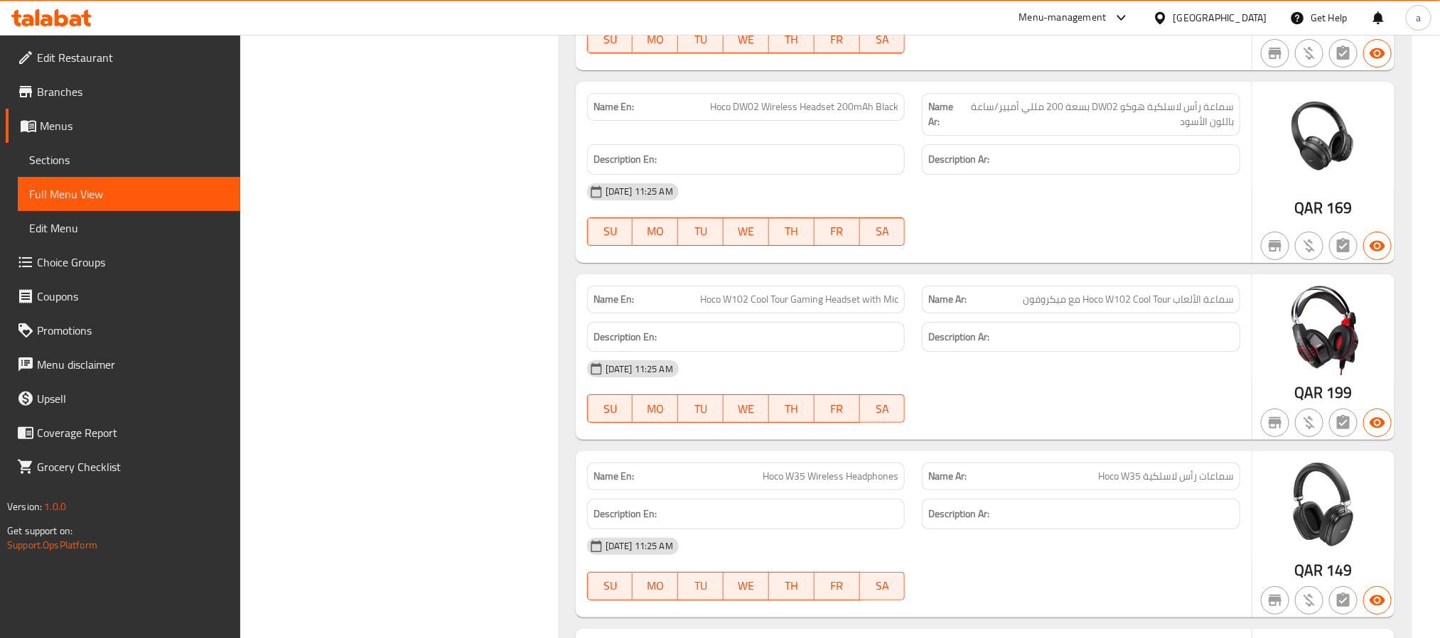
click at [1036, 209] on div "[DATE] 11:25 AM" at bounding box center [914, 192] width 670 height 34
click at [1018, 209] on div "[DATE] 11:25 AM" at bounding box center [914, 192] width 670 height 34
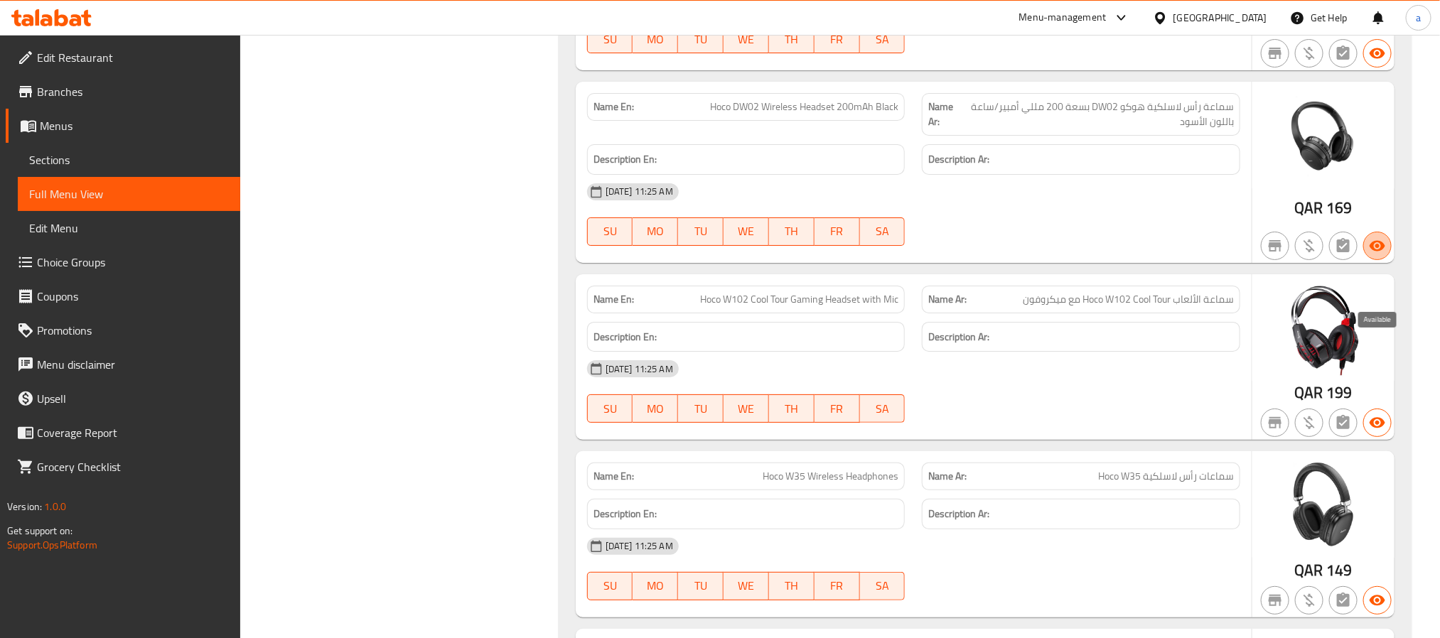
click at [1380, 254] on icon "button" at bounding box center [1377, 245] width 17 height 17
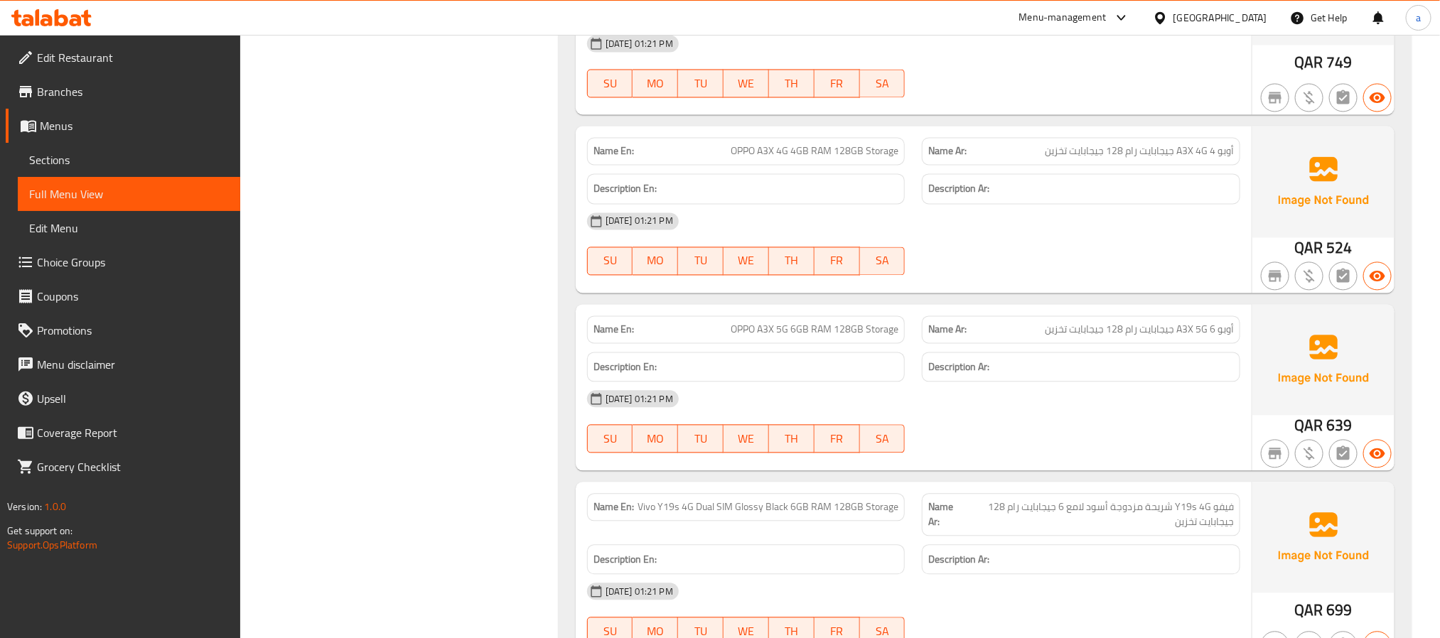
scroll to position [1474, 0]
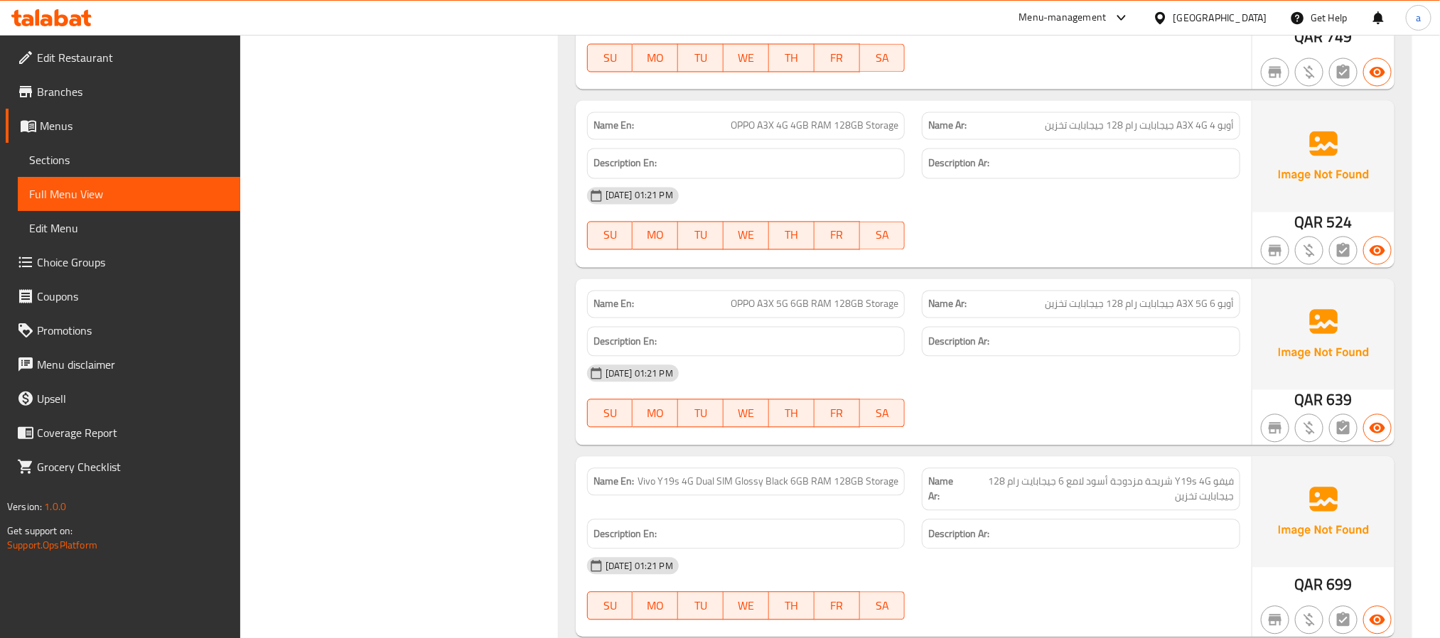
click at [760, 311] on span "OPPO A3X 5G 6GB RAM 128GB Storage" at bounding box center [815, 303] width 168 height 15
copy span "OPPO A3X 5G 6GB RAM 128GB Storage"
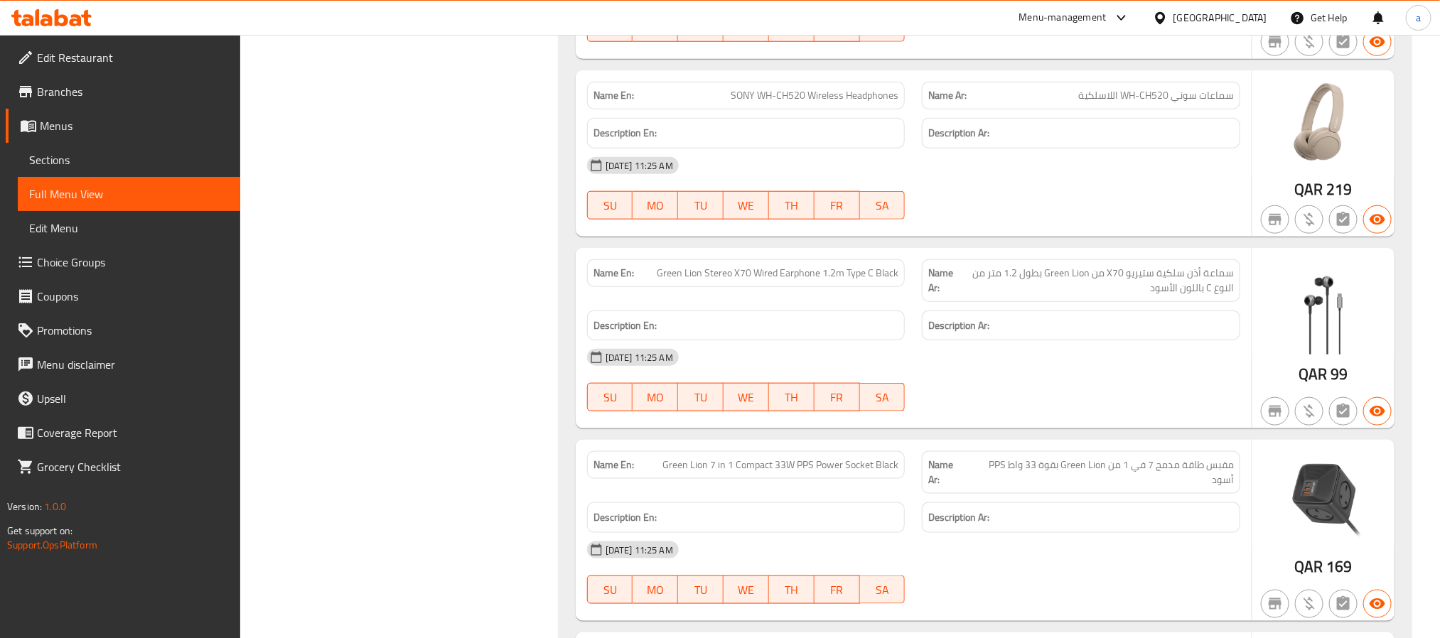
scroll to position [15319, 0]
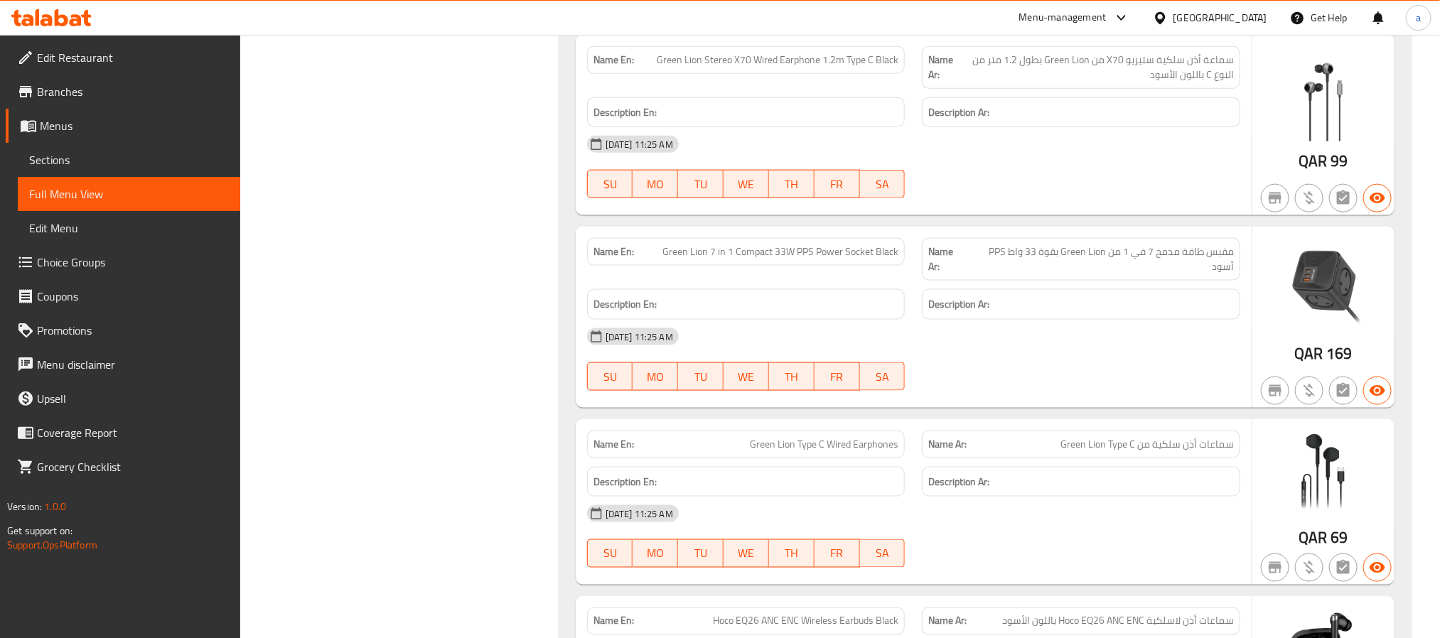
click at [239, 310] on link "Coupons" at bounding box center [123, 296] width 235 height 34
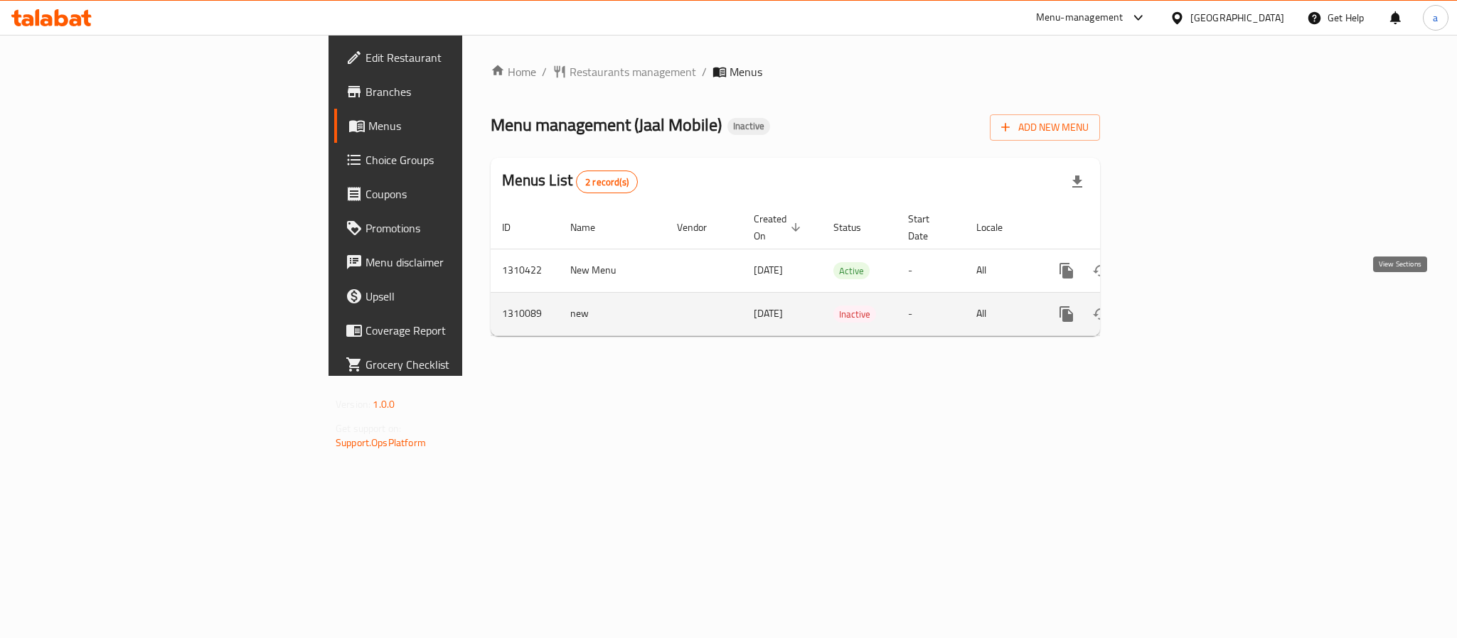
click at [1177, 306] on icon "enhanced table" at bounding box center [1168, 314] width 17 height 17
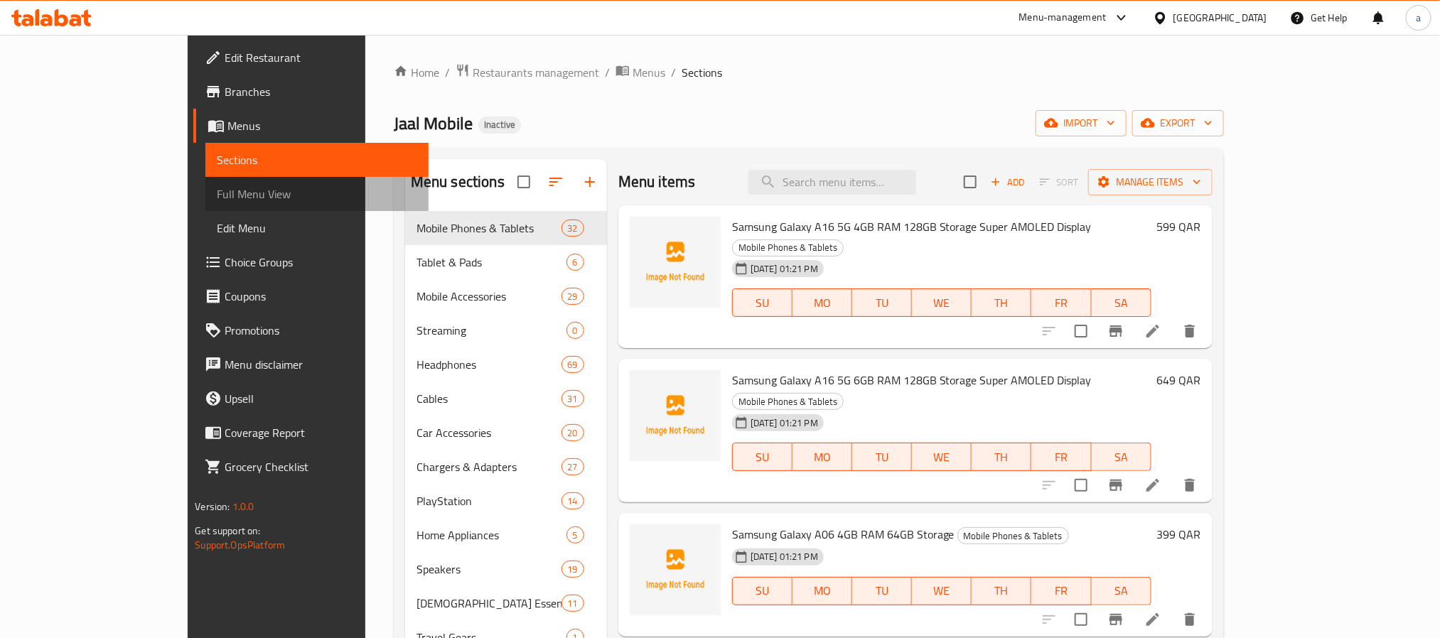
click at [217, 195] on span "Full Menu View" at bounding box center [317, 194] width 200 height 17
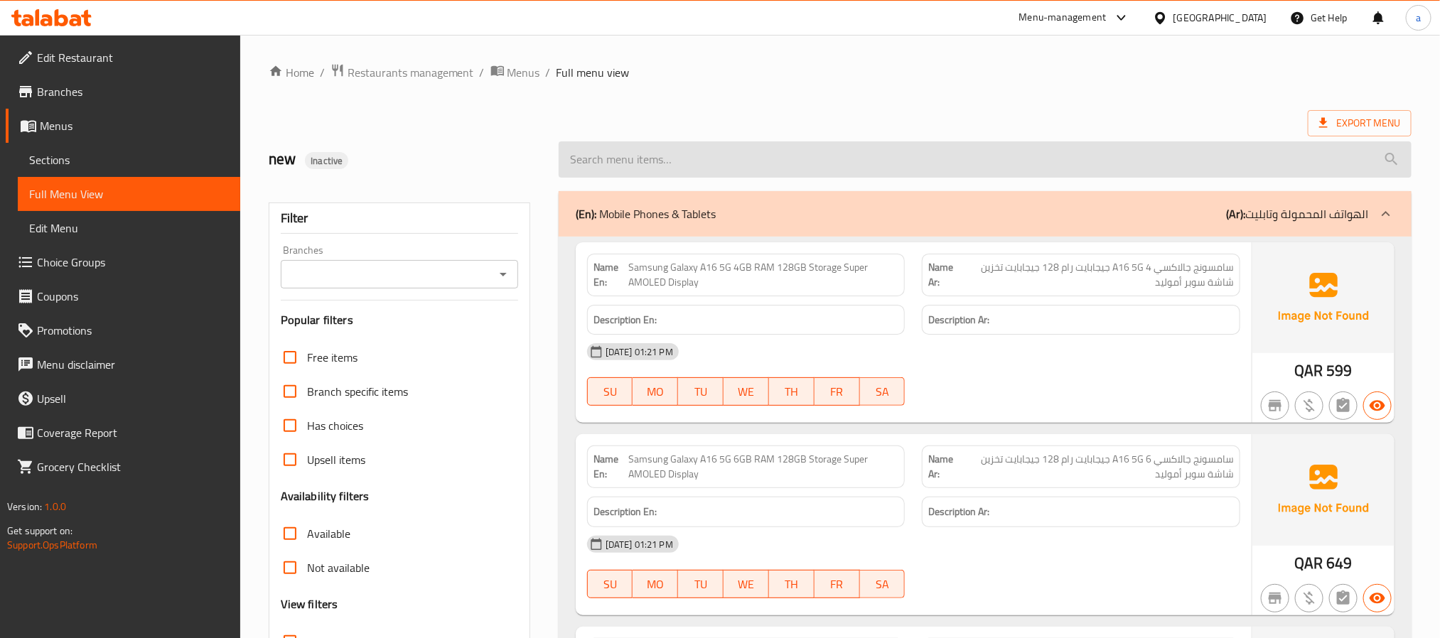
click at [666, 161] on input "search" at bounding box center [985, 159] width 853 height 36
paste input "Anker PowerLine+ II USB-A with Lightning Connector 3 Feet Black (A8452H13)"
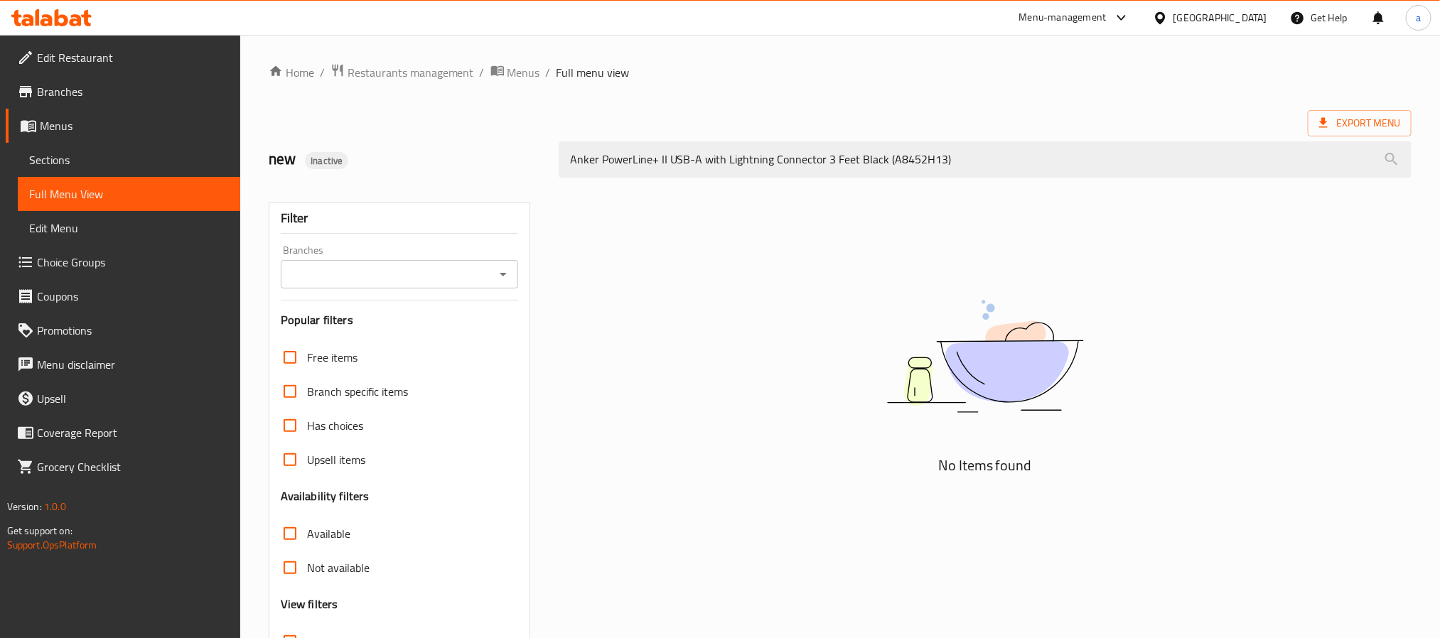
drag, startPoint x: 888, startPoint y: 161, endPoint x: -57, endPoint y: 143, distance: 944.9
click at [0, 143] on html "​ Menu-management [GEOGRAPHIC_DATA] Get Help a Edit Restaurant Branches Menus S…" at bounding box center [720, 319] width 1440 height 638
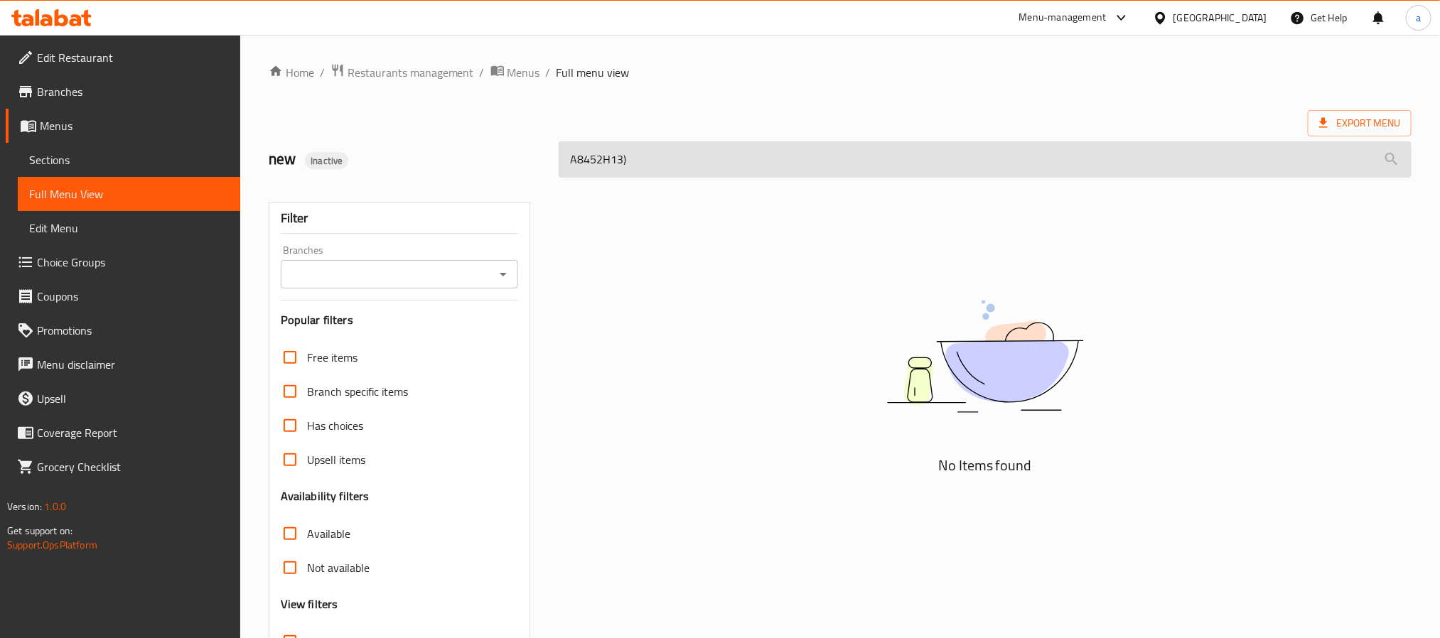
click at [742, 163] on input "A8452H13)" at bounding box center [985, 159] width 853 height 36
type input "A8452H13"
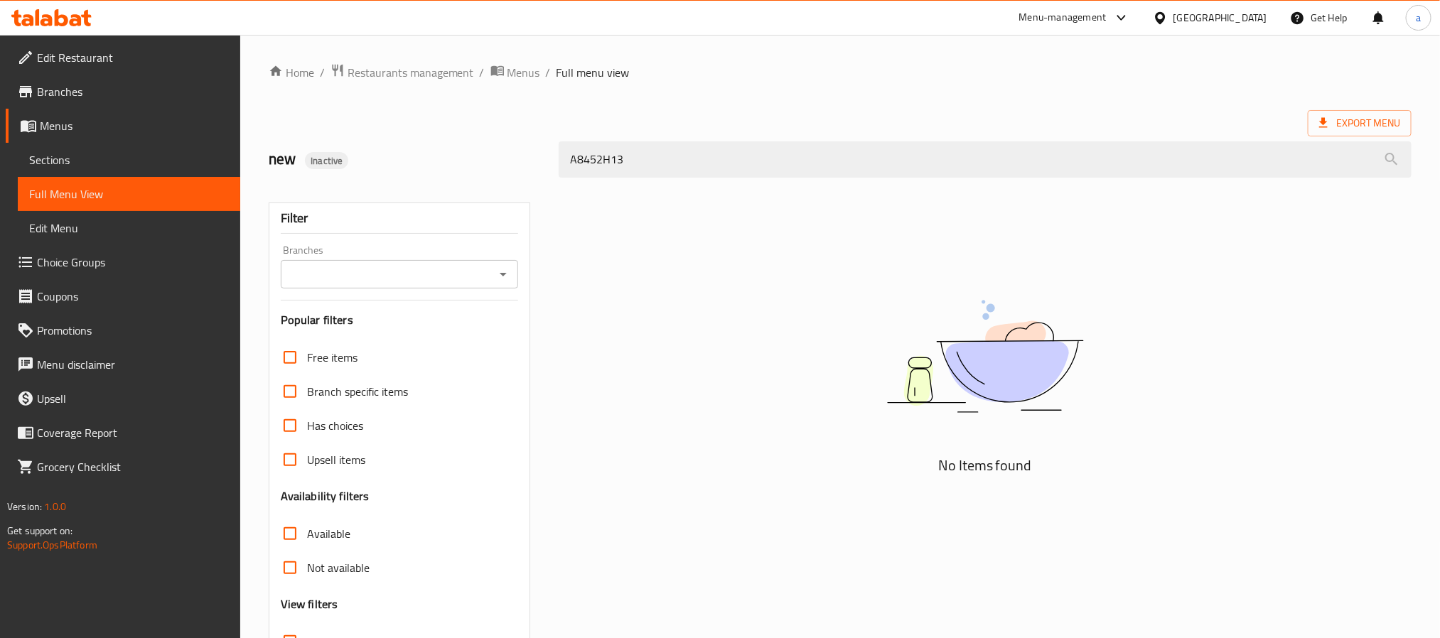
click at [101, 171] on link "Sections" at bounding box center [129, 160] width 222 height 34
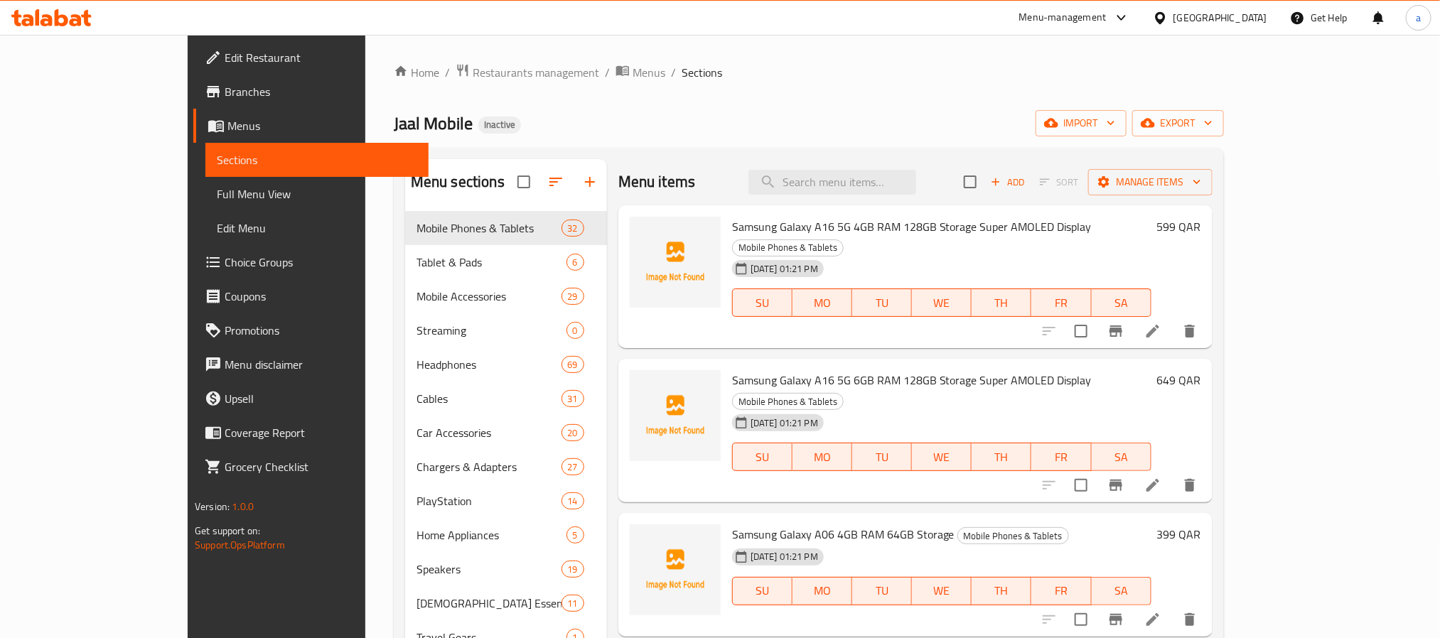
click at [227, 131] on span "Menus" at bounding box center [321, 125] width 189 height 17
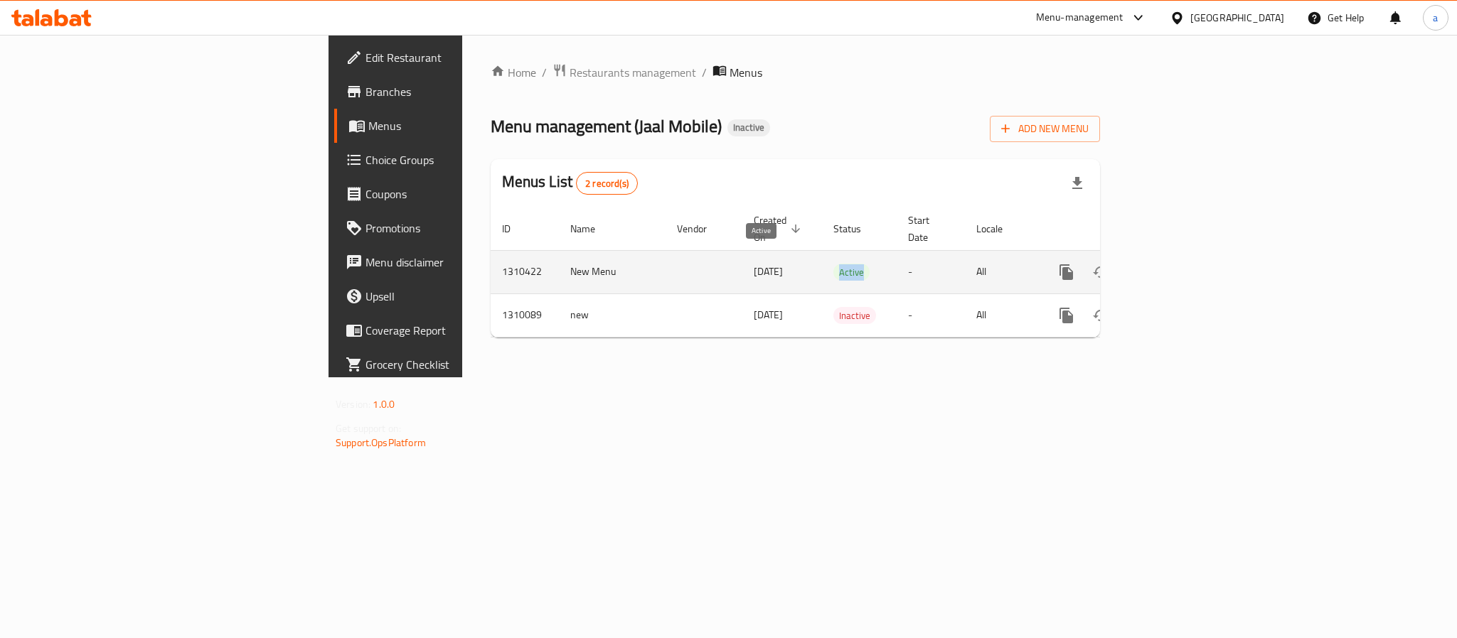
drag, startPoint x: 751, startPoint y: 258, endPoint x: 772, endPoint y: 260, distance: 21.4
click at [833, 264] on span "Active" at bounding box center [851, 272] width 36 height 16
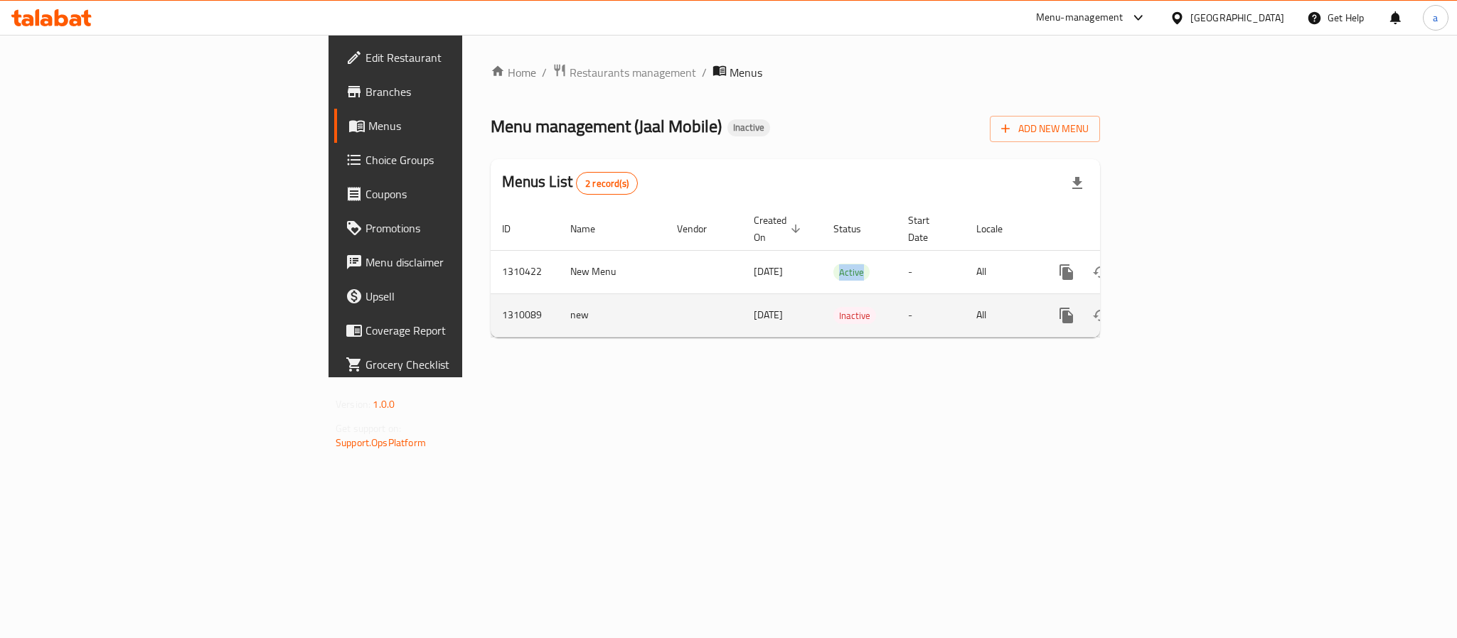
drag, startPoint x: 617, startPoint y: 311, endPoint x: 696, endPoint y: 318, distance: 79.2
click at [742, 318] on td "[DATE]" at bounding box center [782, 315] width 80 height 43
drag, startPoint x: 771, startPoint y: 301, endPoint x: 783, endPoint y: 301, distance: 12.8
click at [833, 308] on span "Inactive" at bounding box center [854, 316] width 43 height 16
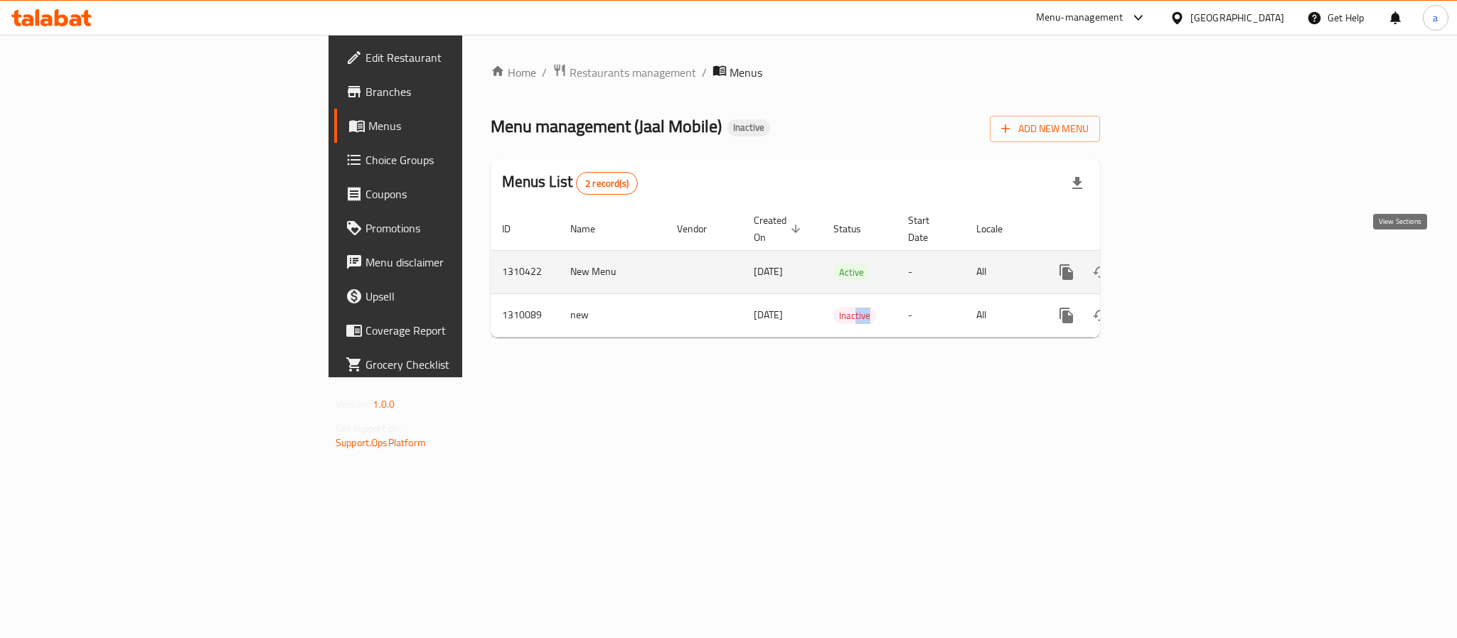
click at [1177, 264] on icon "enhanced table" at bounding box center [1168, 272] width 17 height 17
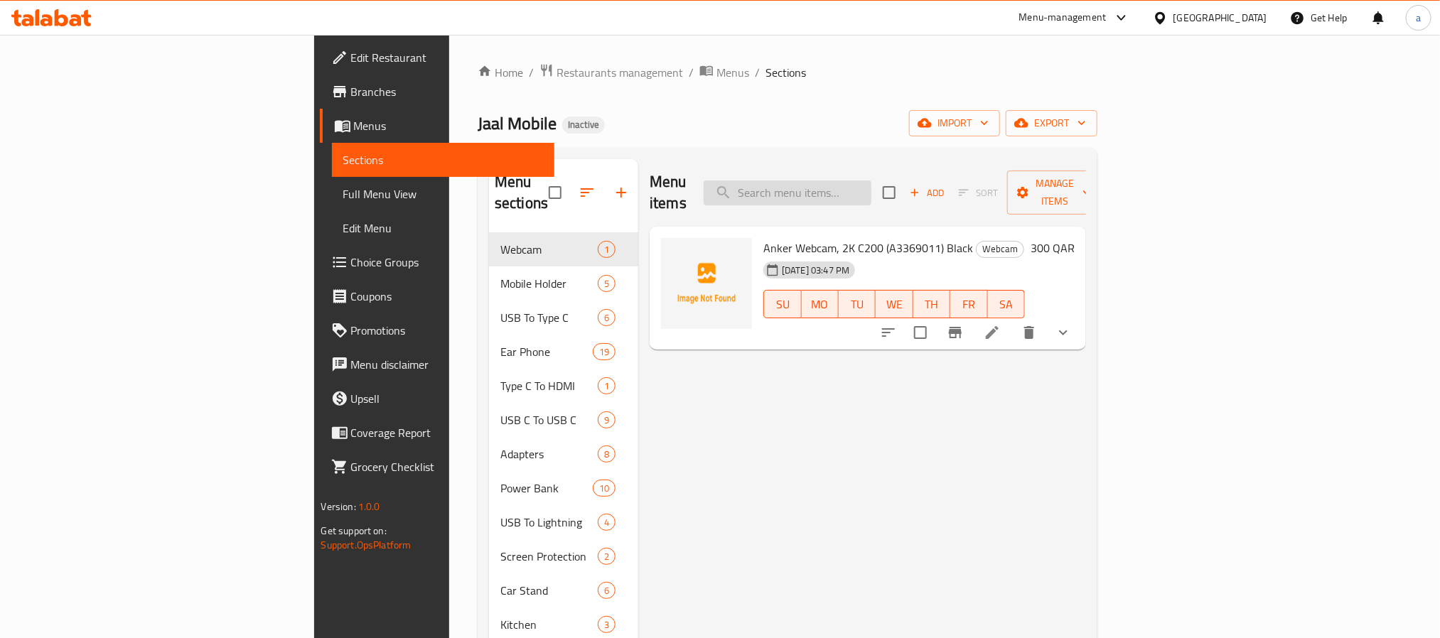
click at [869, 186] on input "search" at bounding box center [788, 193] width 168 height 25
paste input "Anker 733 Power Bank (GaNPrime PowerCore 65W)"
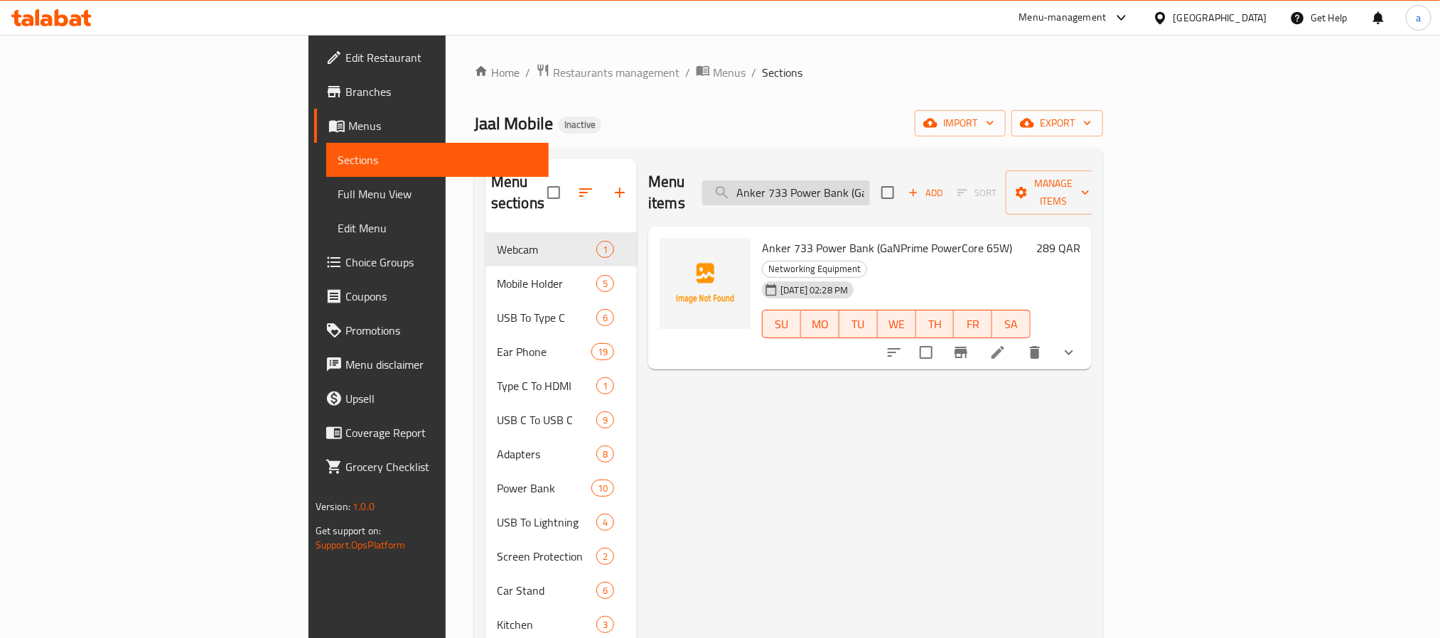
click at [870, 181] on input "Anker 733 Power Bank (GaNPrime PowerCore 65W)" at bounding box center [786, 193] width 168 height 25
paste input "Snap 633 Magnetic Wireless Charger Black (MagGo) (B25A7211"
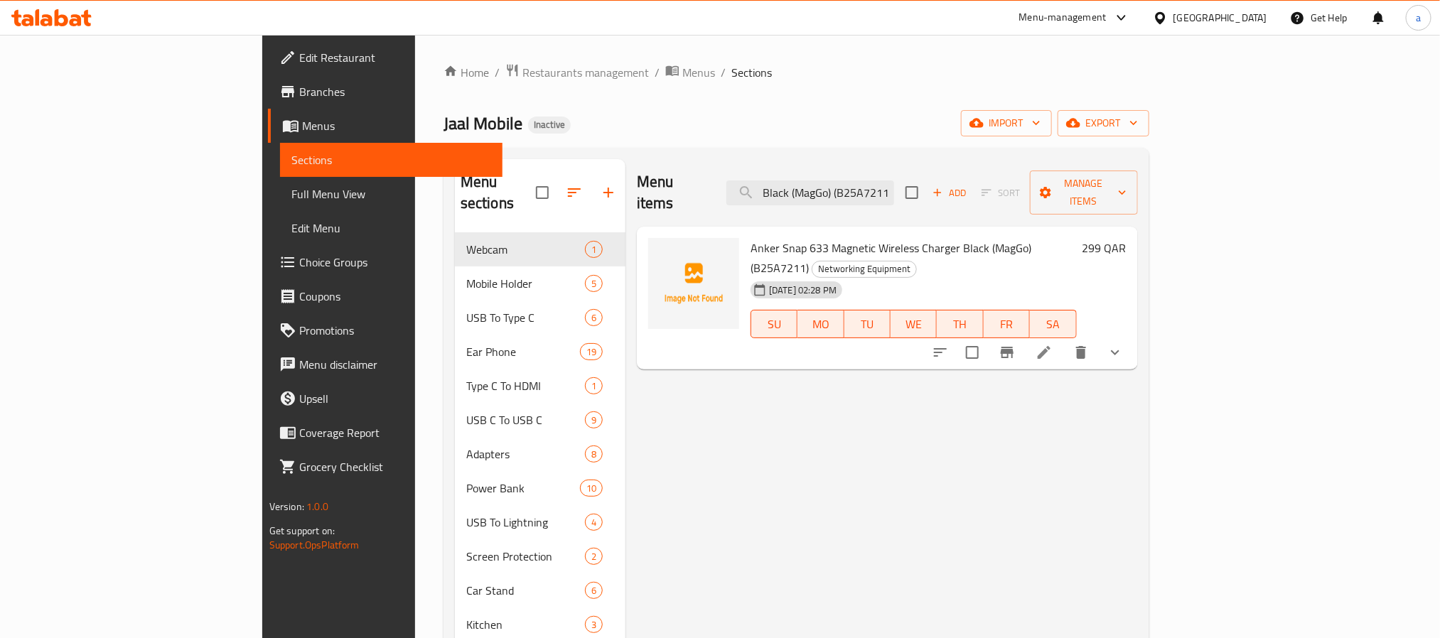
type input "Anker Snap 633 Magnetic Wireless Charger Black (MagGo) (B25A7211)"
click at [1051, 346] on icon at bounding box center [1044, 352] width 13 height 13
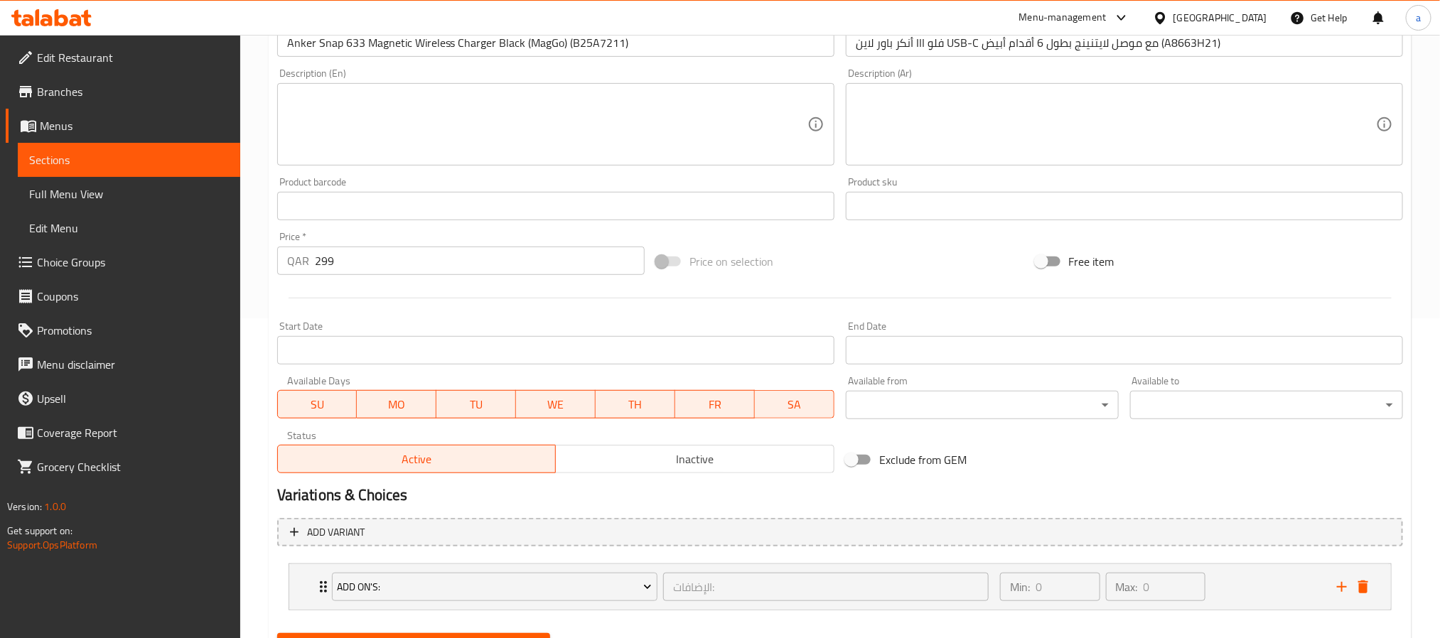
type input "الإضافات:"
type input "0"
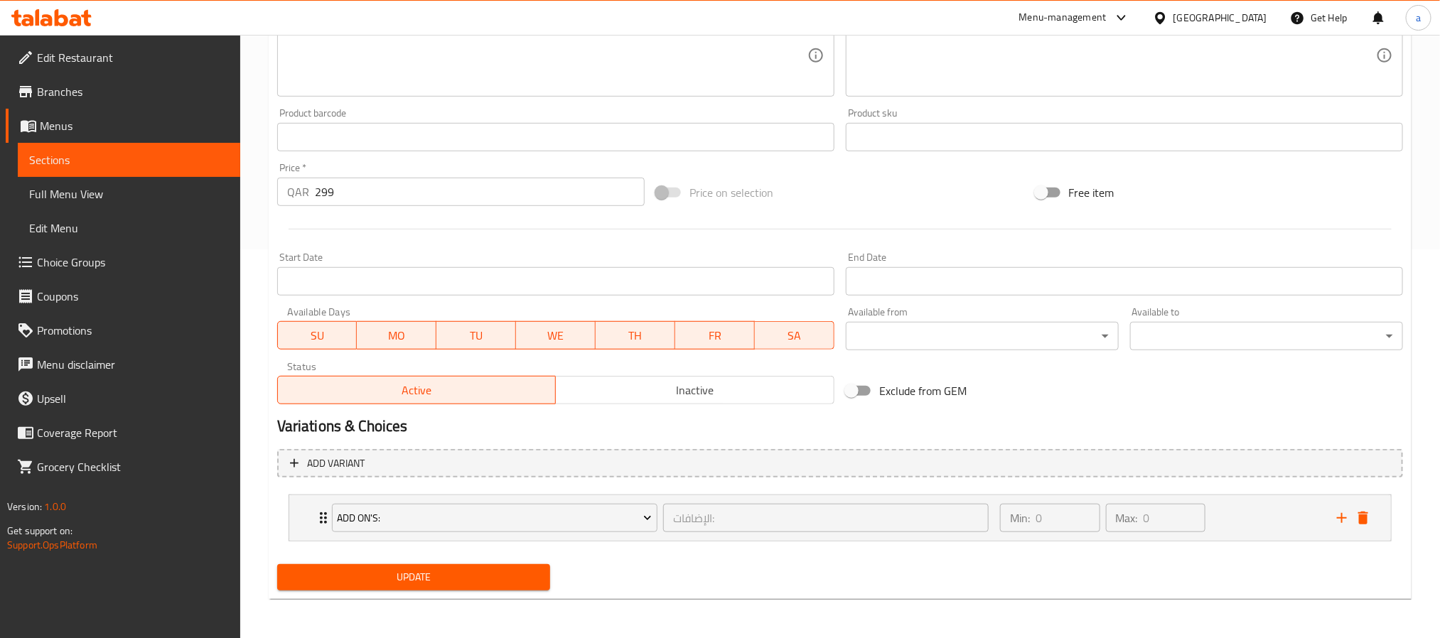
scroll to position [390, 0]
click at [1107, 527] on div "Max: 0 ​" at bounding box center [1156, 517] width 100 height 28
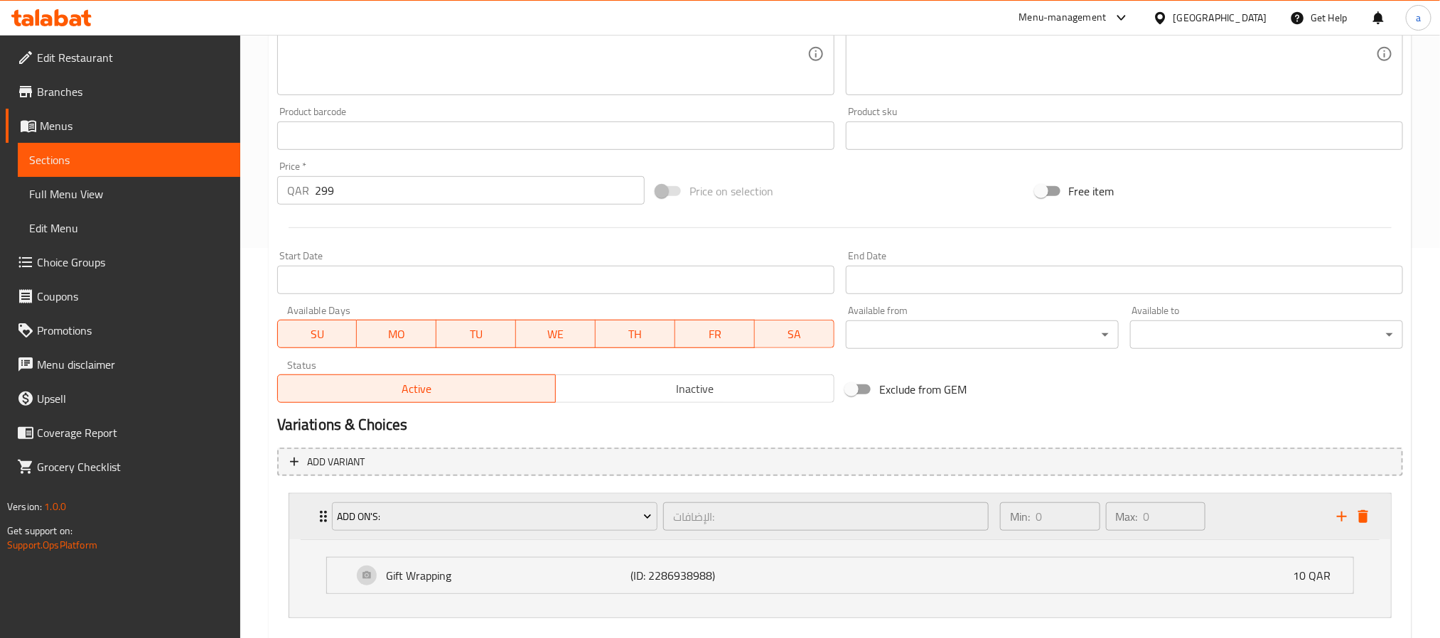
click at [1128, 520] on p "Max:" at bounding box center [1127, 516] width 22 height 17
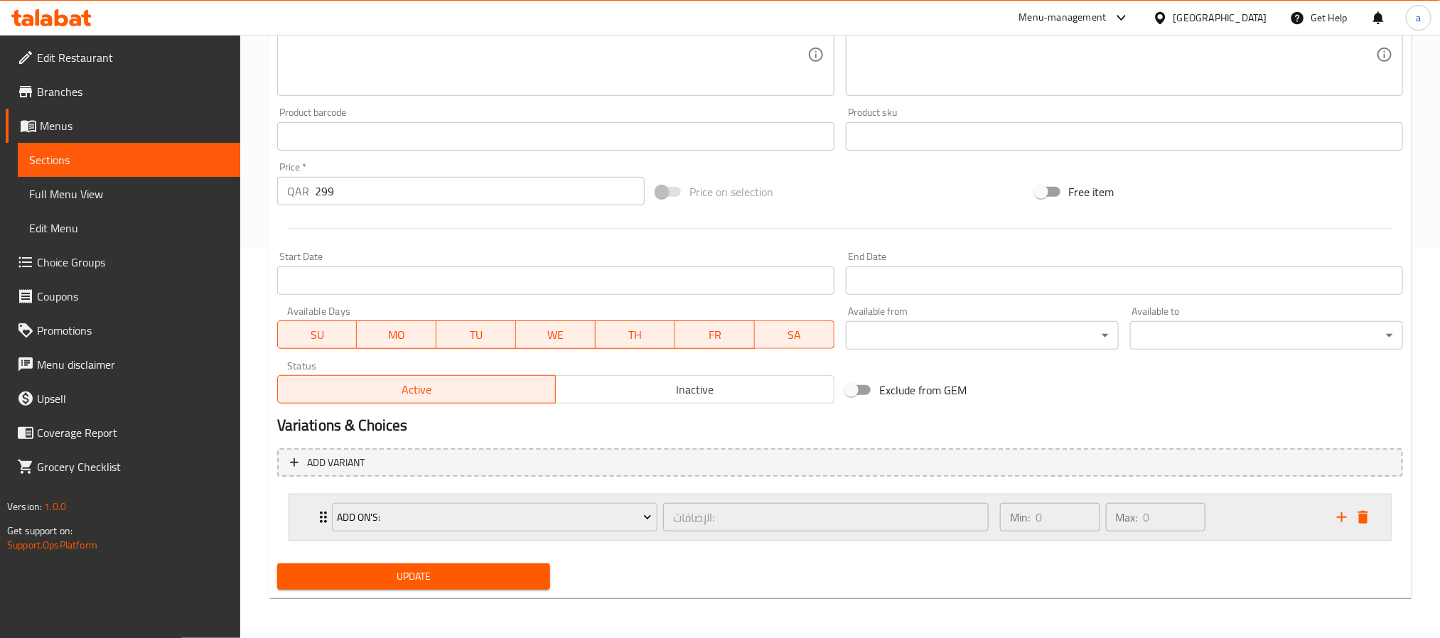
click at [1022, 510] on p "Min:" at bounding box center [1020, 517] width 20 height 17
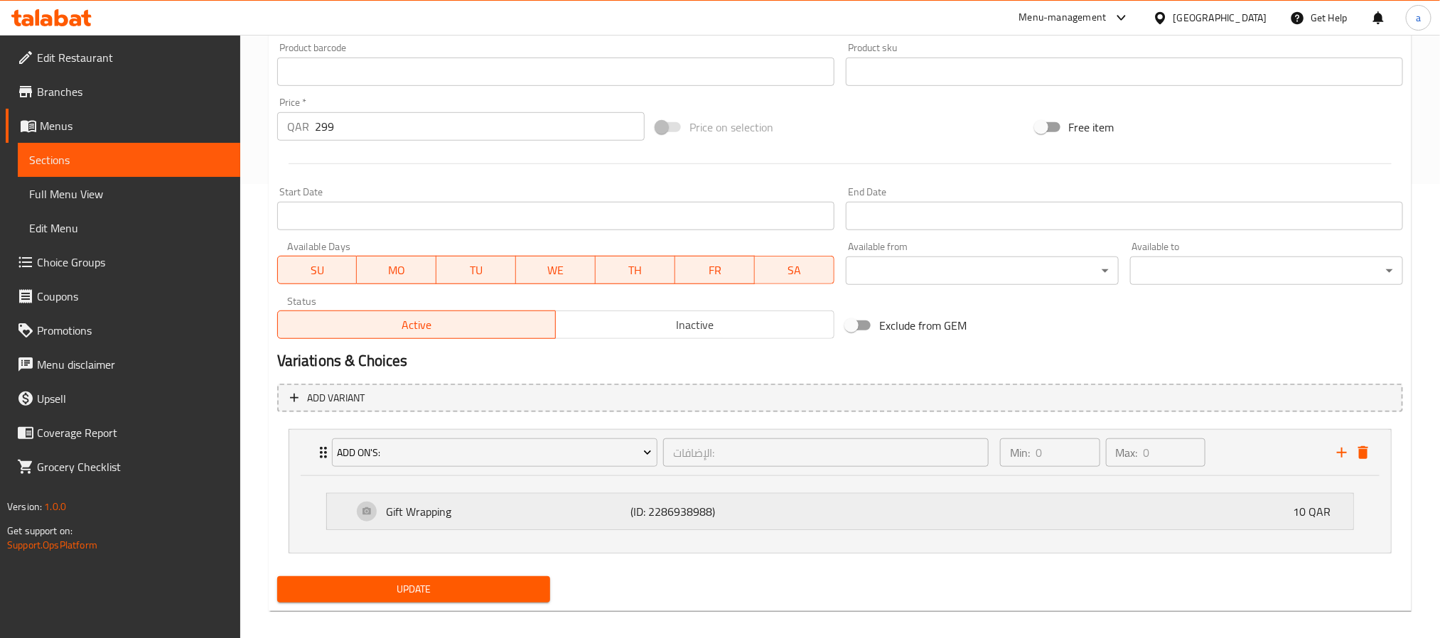
scroll to position [468, 0]
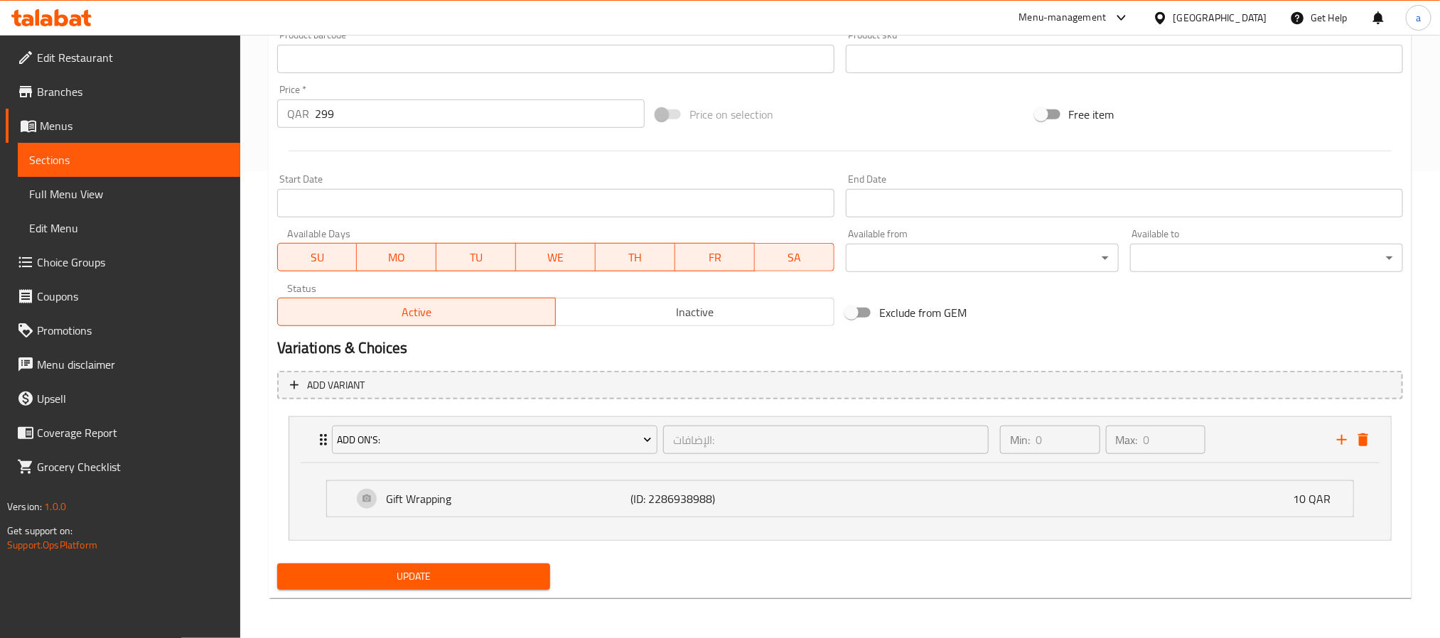
click at [1090, 299] on div "Exclude from GEM" at bounding box center [1029, 313] width 379 height 38
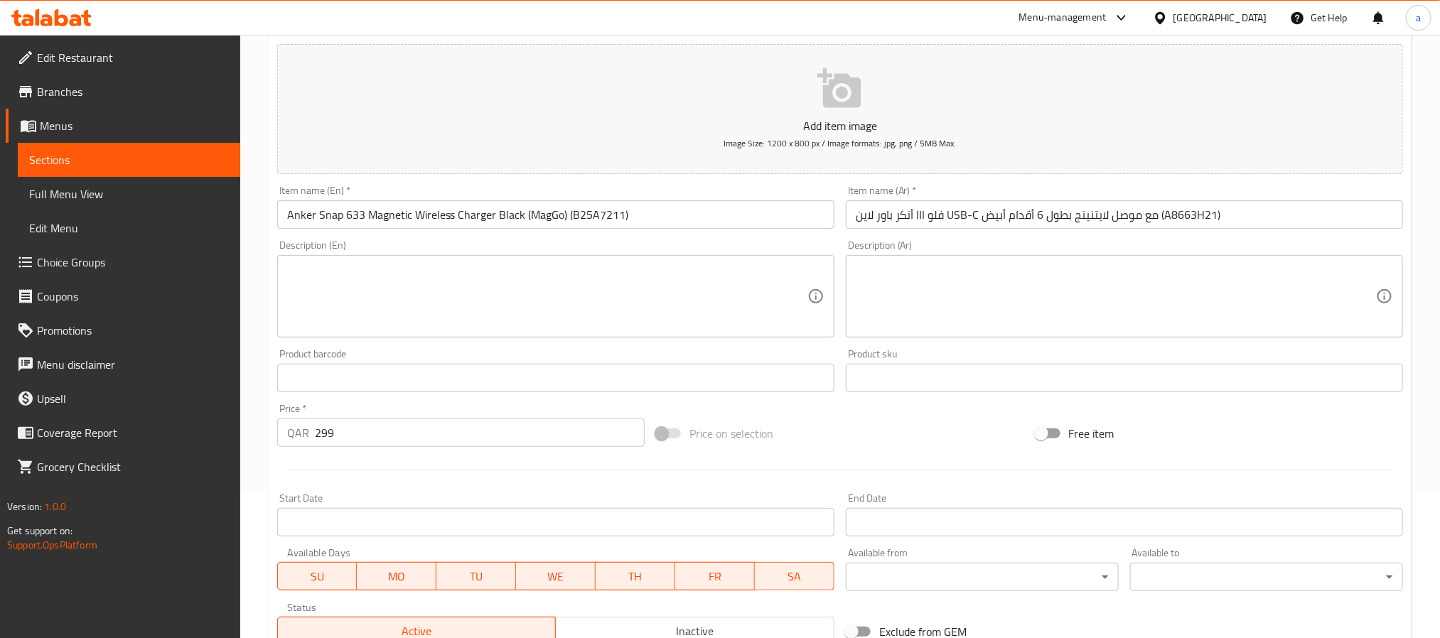
scroll to position [0, 0]
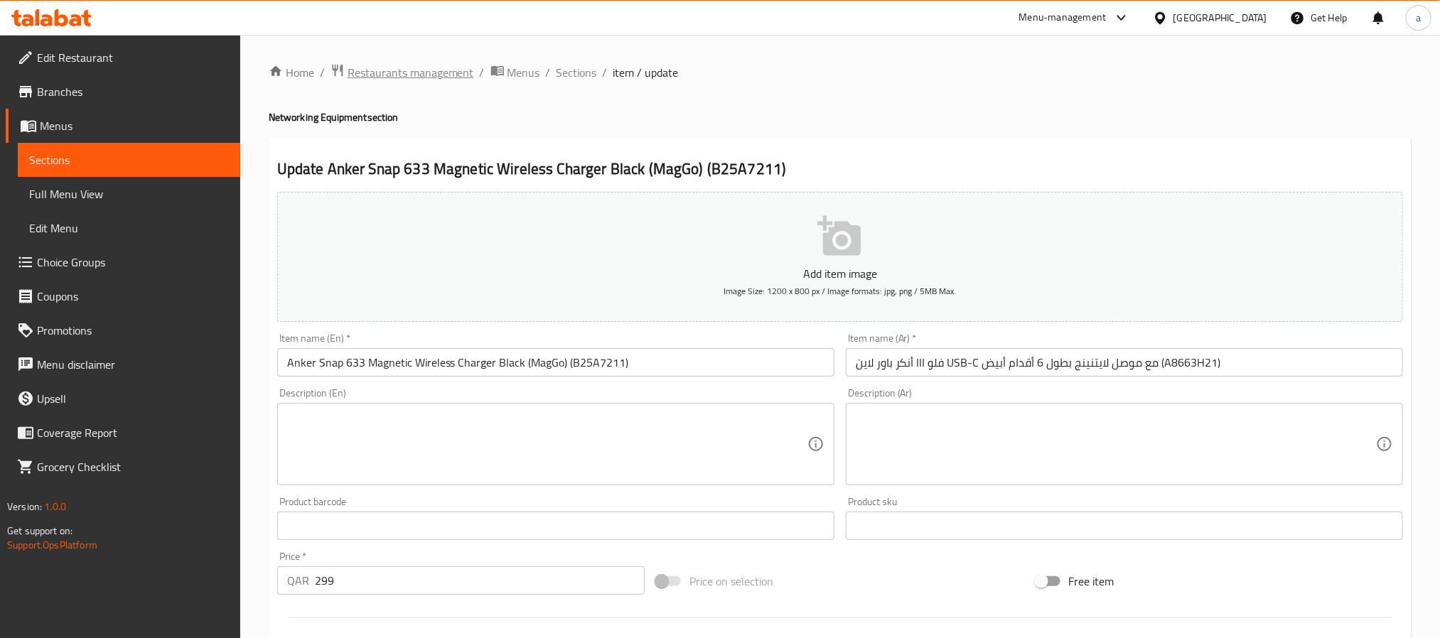
click at [457, 73] on span "Restaurants management" at bounding box center [411, 72] width 127 height 17
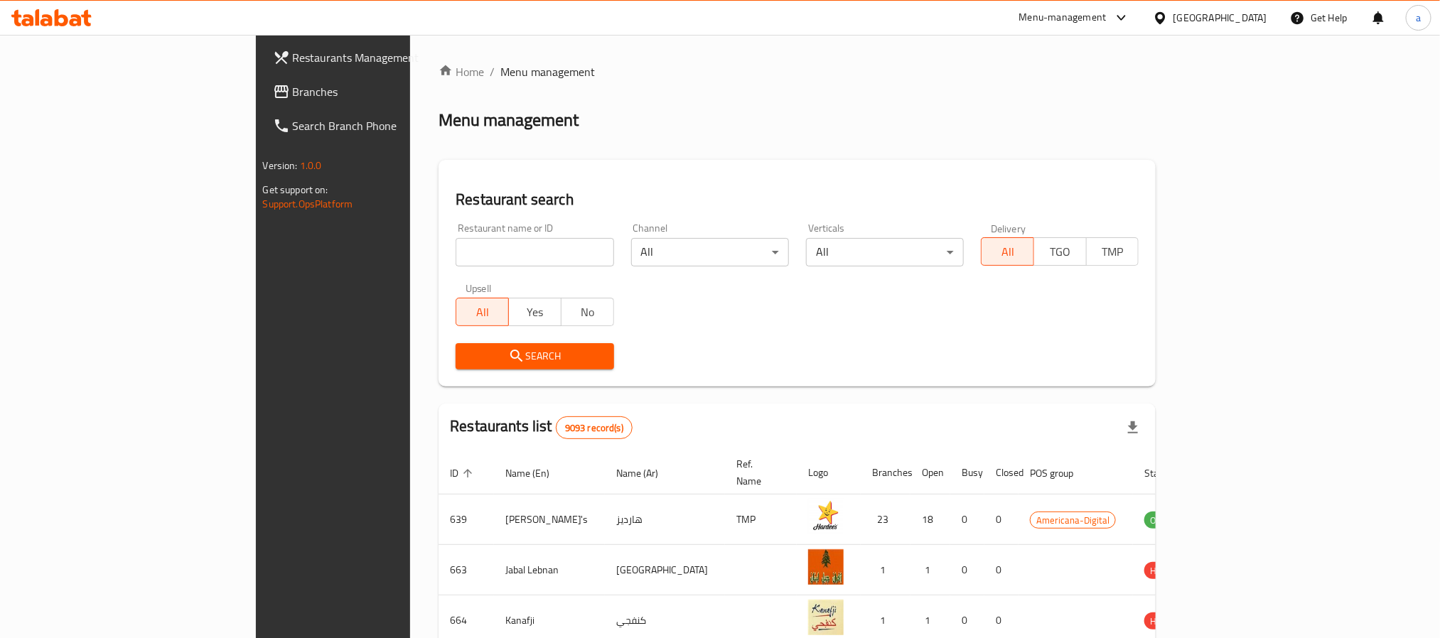
click at [1130, 19] on div at bounding box center [1118, 17] width 23 height 17
click at [1022, 99] on div "Catalog" at bounding box center [1016, 96] width 32 height 16
